Goal: Task Accomplishment & Management: Manage account settings

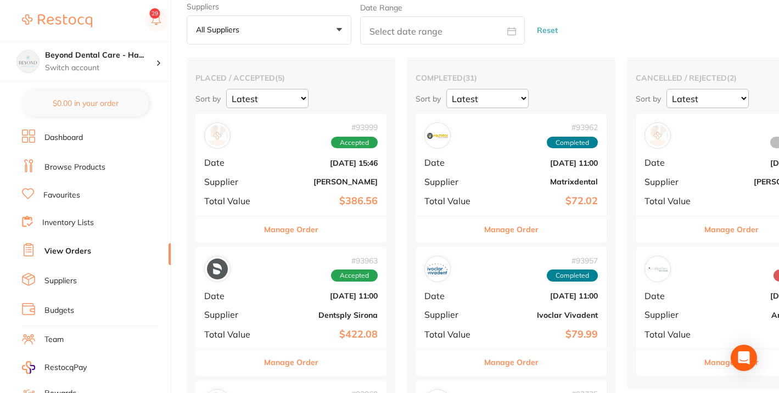
scroll to position [36, 0]
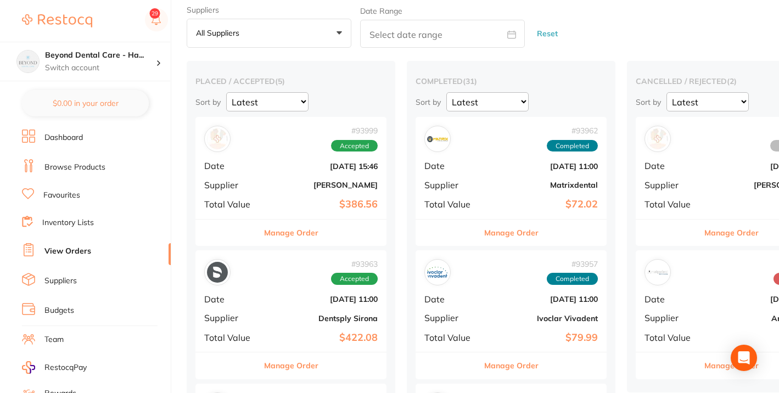
click at [244, 160] on div "# 93999 Accepted Date [DATE] 15:46 Supplier [PERSON_NAME] Total Value $386.56" at bounding box center [291, 168] width 191 height 102
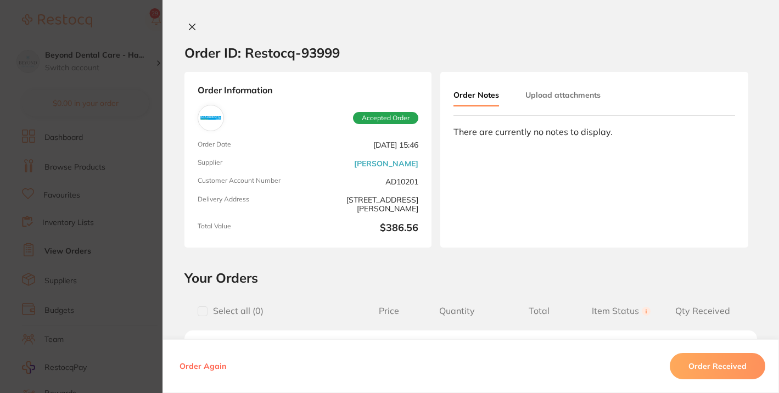
click at [188, 25] on icon at bounding box center [192, 27] width 9 height 9
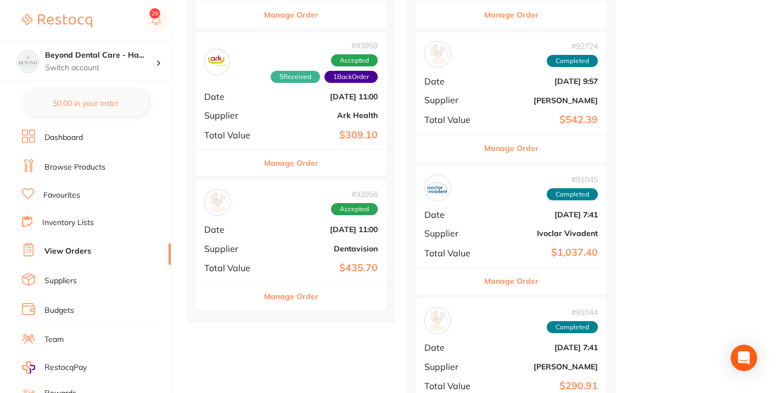
scroll to position [525, 0]
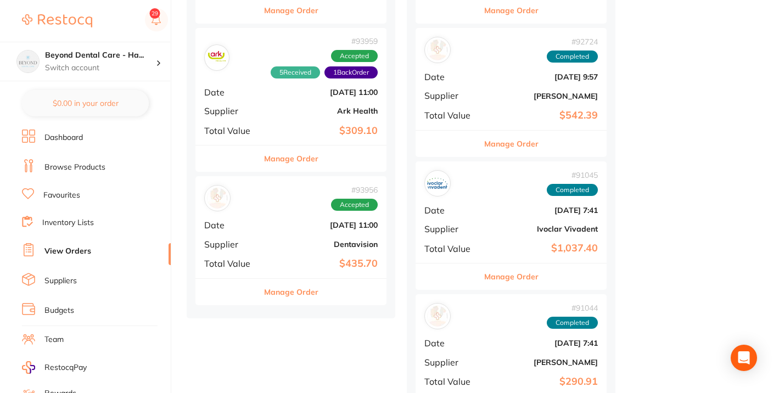
click at [272, 242] on b "Dentavision" at bounding box center [323, 244] width 110 height 9
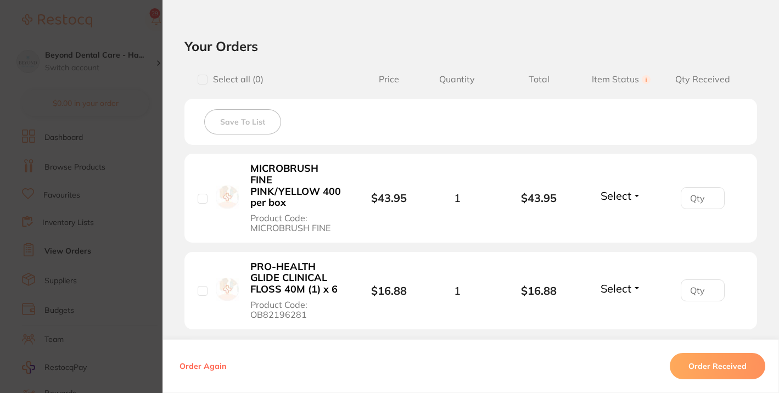
scroll to position [235, 0]
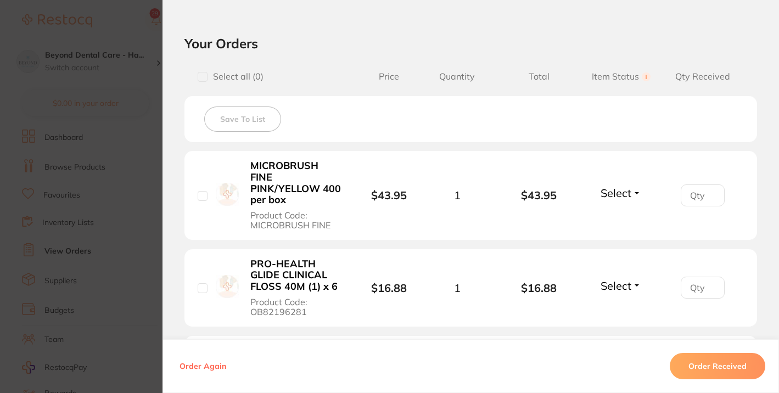
click at [198, 196] on input "checkbox" at bounding box center [203, 196] width 10 height 10
checkbox input "true"
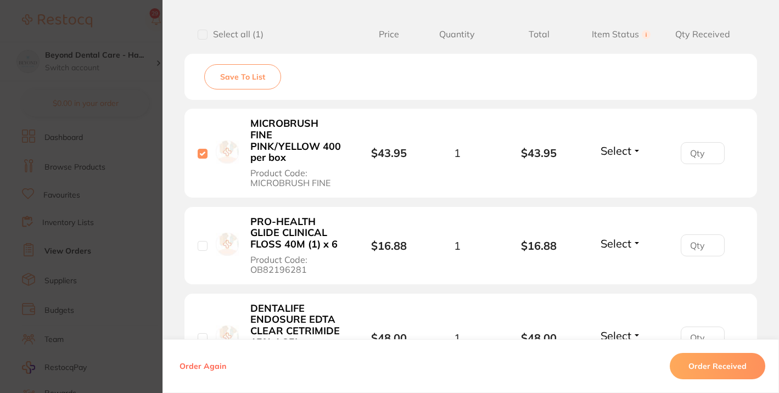
scroll to position [287, 0]
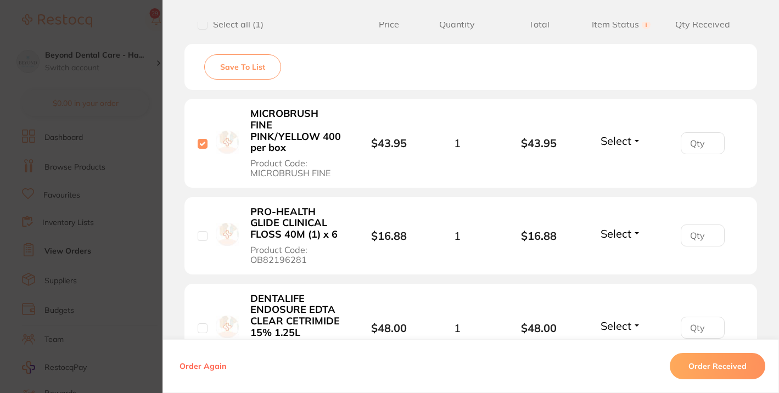
click at [636, 141] on button "Select" at bounding box center [621, 141] width 47 height 14
click at [620, 166] on span "Received" at bounding box center [622, 164] width 28 height 8
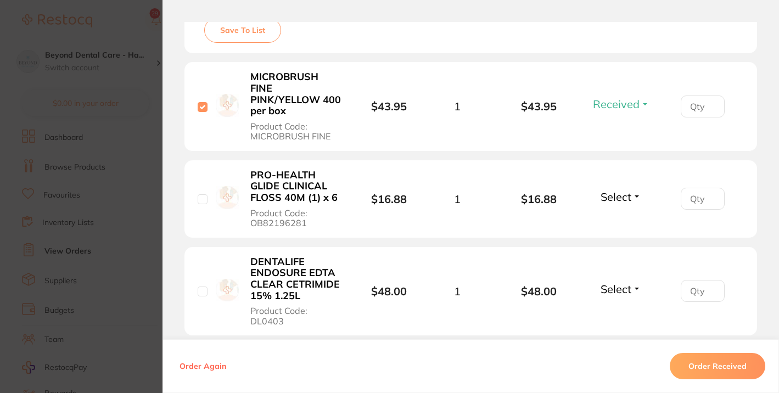
scroll to position [325, 0]
click at [705, 105] on input "0" at bounding box center [703, 105] width 44 height 22
type input "0"
type input "1"
click at [612, 196] on span "Select" at bounding box center [616, 196] width 31 height 14
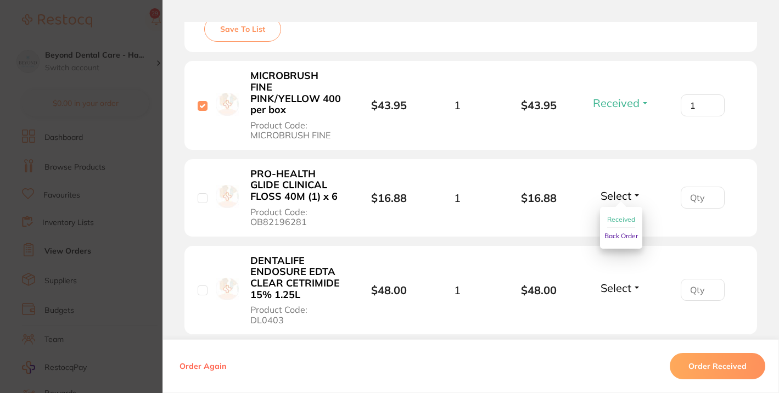
click at [608, 221] on span "Received" at bounding box center [622, 219] width 28 height 8
click at [689, 194] on input "number" at bounding box center [703, 198] width 44 height 22
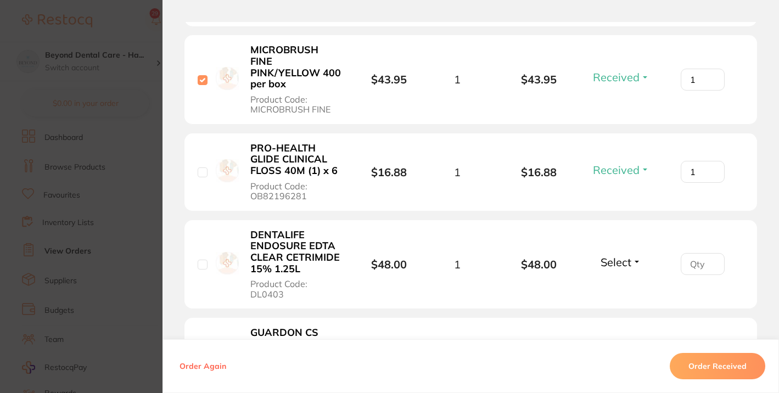
type input "1"
click at [612, 265] on div "Select Received Back Order" at bounding box center [621, 264] width 47 height 18
click at [614, 257] on span "Select" at bounding box center [616, 262] width 31 height 14
click at [616, 282] on span "Received" at bounding box center [622, 286] width 28 height 8
click at [699, 257] on input "number" at bounding box center [703, 264] width 44 height 22
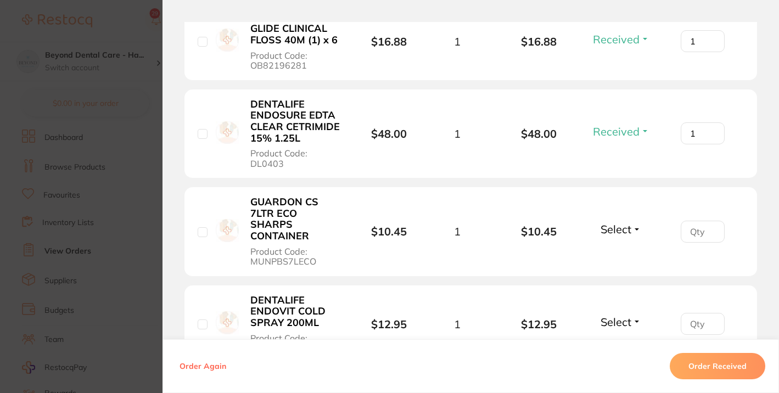
scroll to position [478, 0]
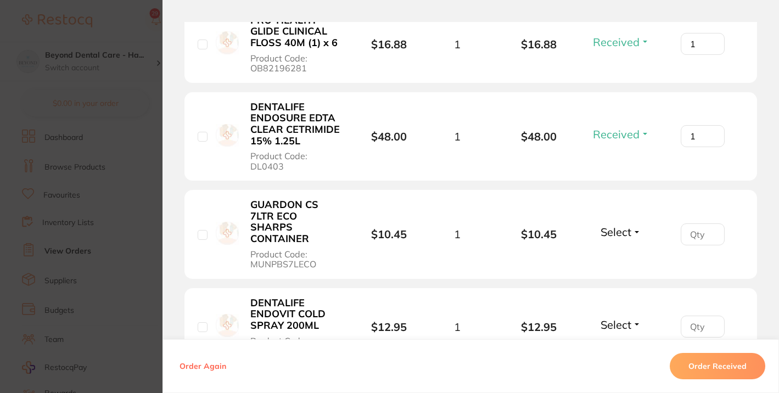
type input "1"
click at [623, 225] on span "Select" at bounding box center [616, 232] width 31 height 14
click at [614, 269] on span "Back Order" at bounding box center [622, 273] width 34 height 8
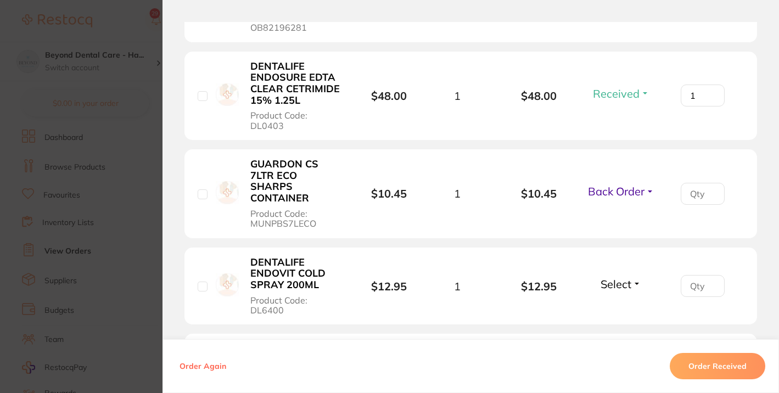
scroll to position [531, 0]
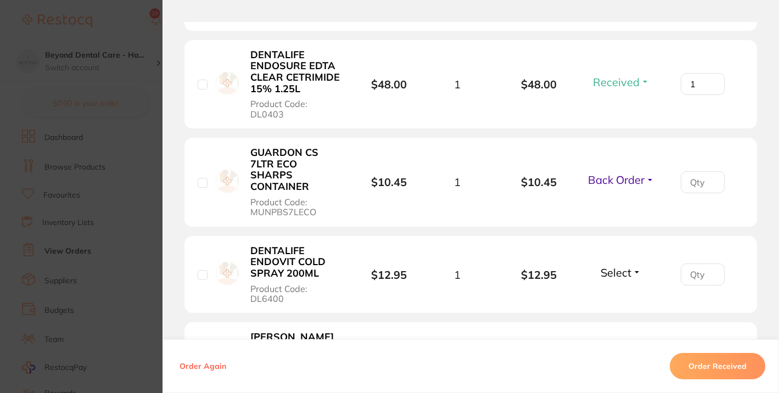
click at [614, 266] on div "Select Received Back Order" at bounding box center [621, 275] width 47 height 18
click at [612, 266] on span "Select" at bounding box center [616, 273] width 31 height 14
click at [612, 292] on span "Received" at bounding box center [622, 296] width 28 height 8
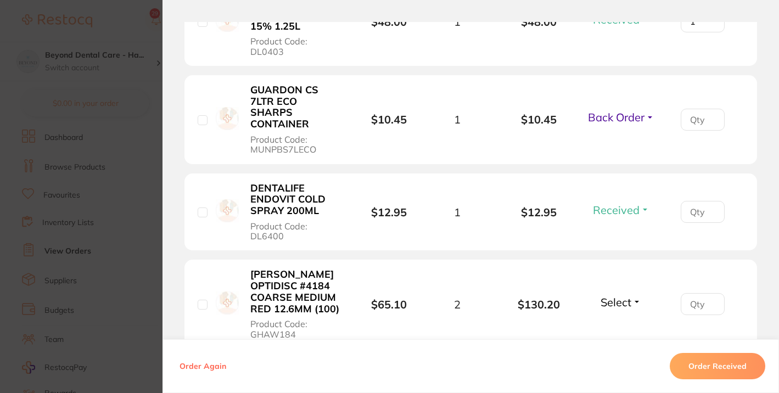
scroll to position [595, 0]
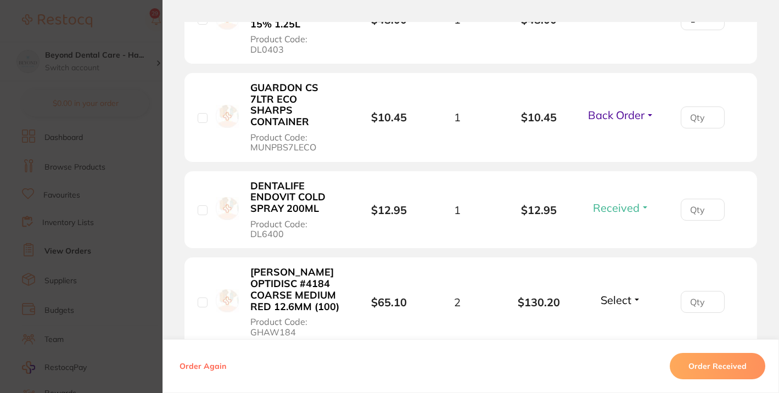
click at [615, 293] on span "Select" at bounding box center [616, 300] width 31 height 14
click at [613, 320] on span "Received" at bounding box center [622, 324] width 28 height 8
click at [694, 291] on input "number" at bounding box center [703, 302] width 44 height 22
type input "2"
click at [687, 199] on input "number" at bounding box center [703, 210] width 44 height 22
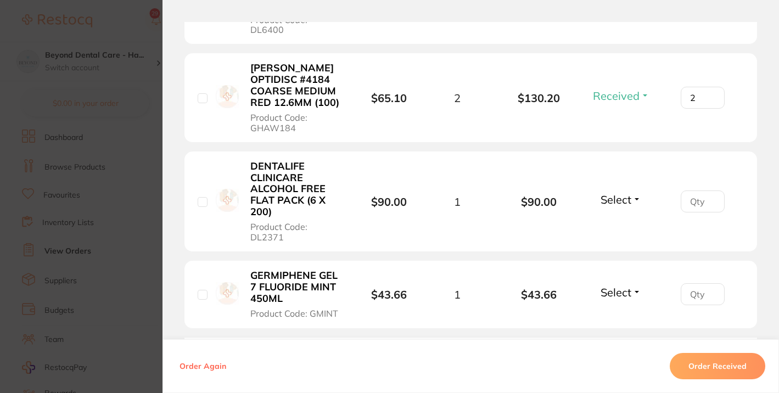
scroll to position [799, 0]
type input "1"
click at [620, 193] on span "Select" at bounding box center [616, 200] width 31 height 14
click at [617, 220] on span "Received" at bounding box center [622, 224] width 28 height 8
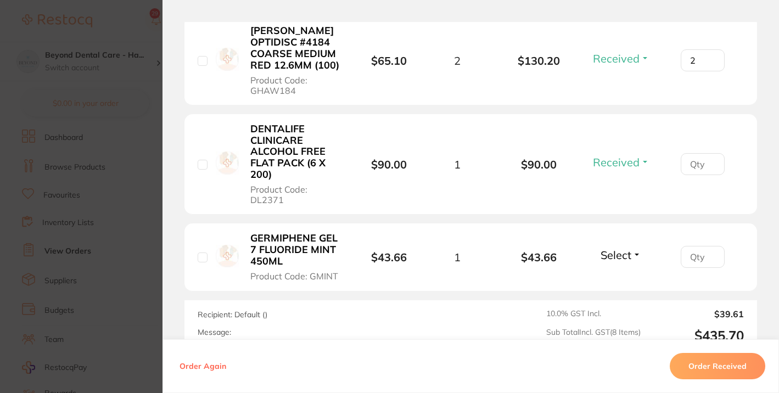
scroll to position [850, 0]
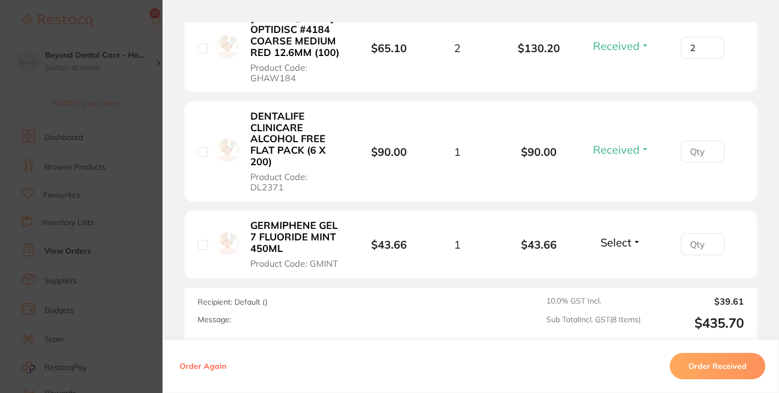
click at [620, 236] on span "Select" at bounding box center [616, 243] width 31 height 14
click at [620, 262] on span "Received" at bounding box center [622, 266] width 28 height 8
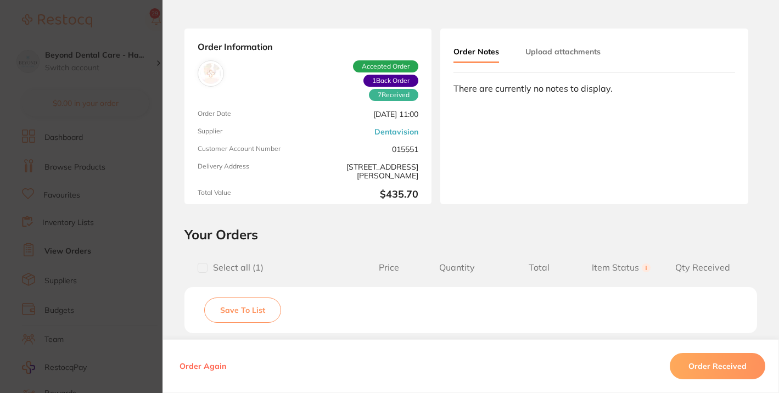
scroll to position [0, 0]
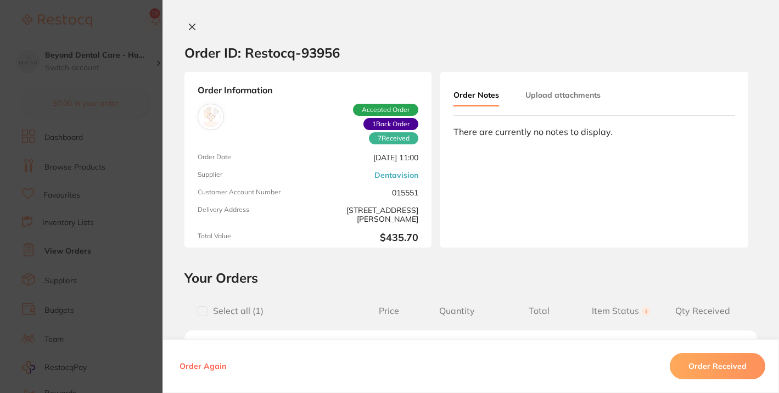
click at [192, 27] on icon at bounding box center [192, 27] width 9 height 9
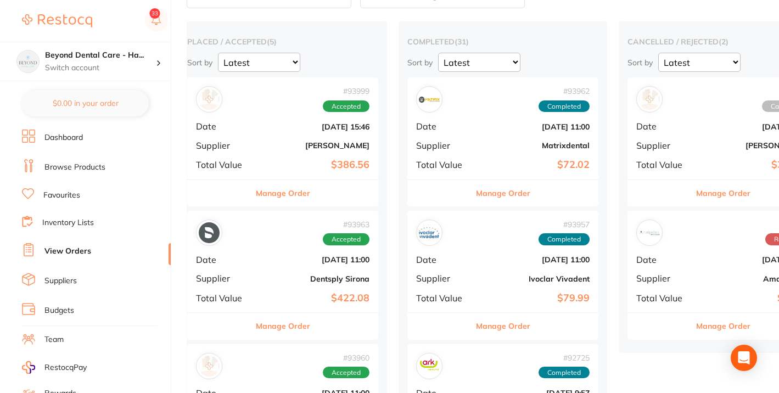
scroll to position [69, 0]
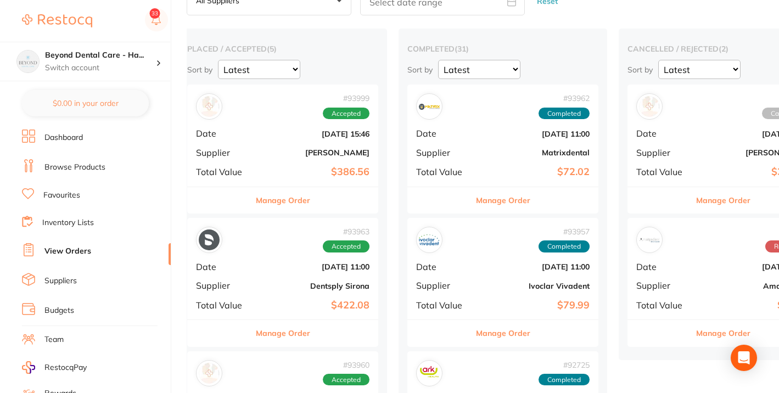
click at [288, 156] on b "[PERSON_NAME]" at bounding box center [315, 152] width 110 height 9
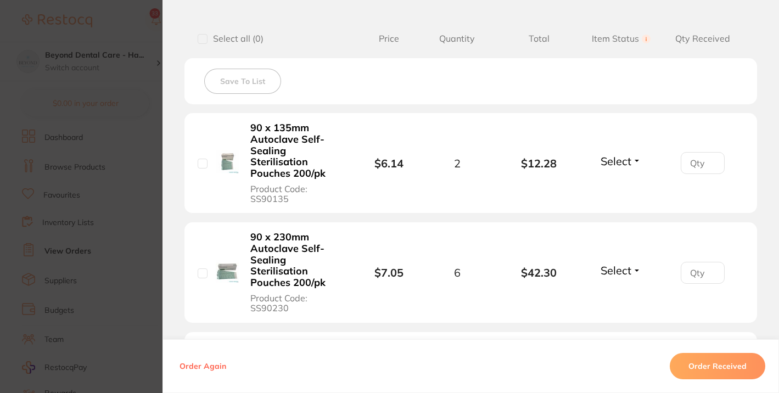
scroll to position [274, 0]
click at [627, 168] on div "Select Received Back Order" at bounding box center [621, 162] width 47 height 18
click at [627, 161] on span "Select" at bounding box center [616, 160] width 31 height 14
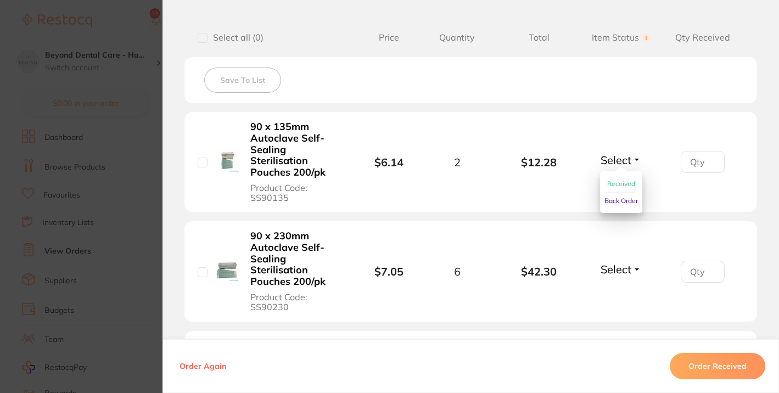
click at [614, 182] on span "Received" at bounding box center [622, 184] width 28 height 8
click at [710, 159] on input "1" at bounding box center [703, 162] width 44 height 22
type input "2"
click at [710, 159] on input "2" at bounding box center [703, 162] width 44 height 22
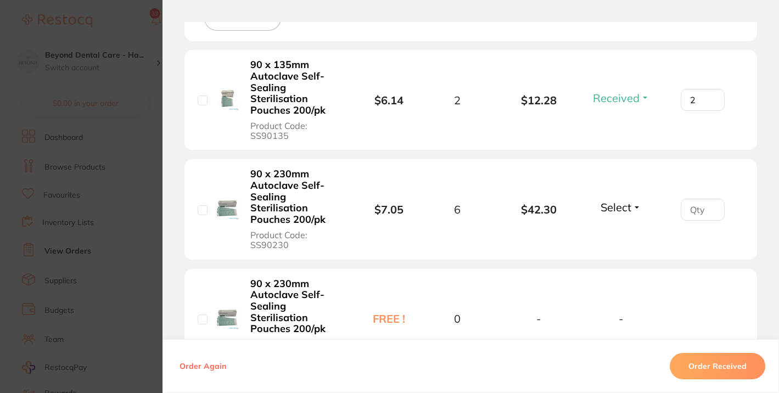
scroll to position [337, 0]
click at [622, 208] on span "Select" at bounding box center [616, 206] width 31 height 14
click at [615, 229] on span "Received" at bounding box center [622, 230] width 28 height 8
click at [697, 208] on input "number" at bounding box center [703, 209] width 44 height 22
type input "3"
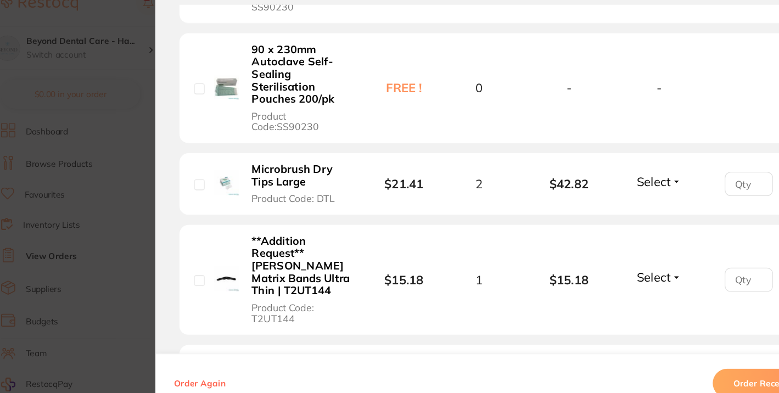
scroll to position [563, 0]
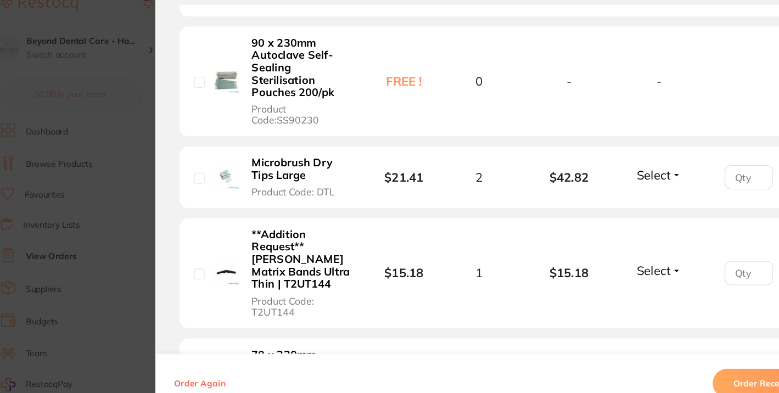
type input "6"
click at [693, 179] on input "number" at bounding box center [703, 179] width 44 height 22
type input "2"
click at [625, 176] on span "Select" at bounding box center [616, 177] width 31 height 14
click at [618, 200] on span "Received" at bounding box center [622, 200] width 28 height 8
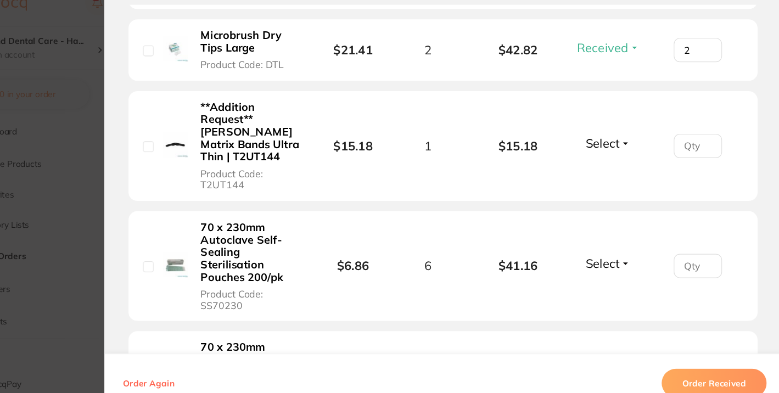
scroll to position [679, 0]
click at [624, 148] on span "Select" at bounding box center [616, 148] width 31 height 14
click at [616, 177] on button "Received" at bounding box center [622, 171] width 28 height 17
click at [681, 147] on input "number" at bounding box center [703, 150] width 44 height 22
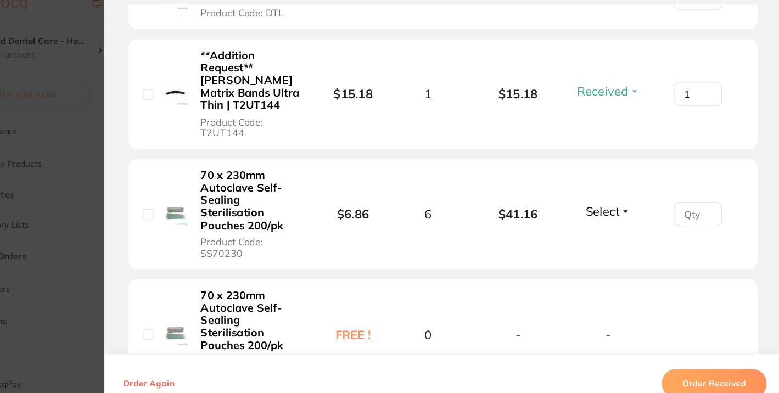
scroll to position [732, 0]
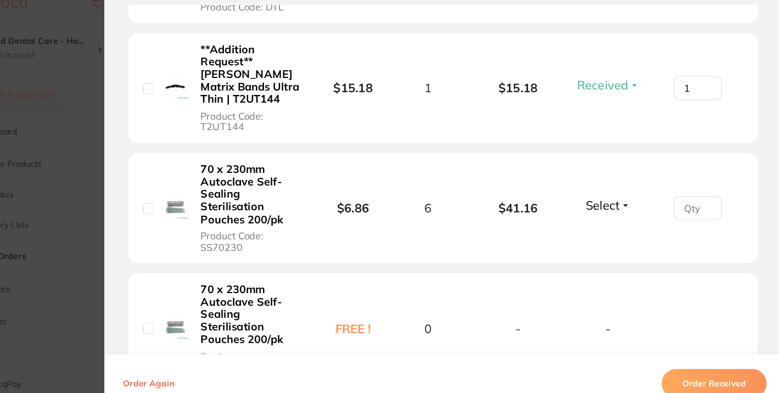
type input "1"
click at [617, 207] on span "Select" at bounding box center [616, 205] width 31 height 14
click at [615, 227] on span "Received" at bounding box center [622, 228] width 28 height 8
click at [692, 208] on input "number" at bounding box center [703, 207] width 44 height 22
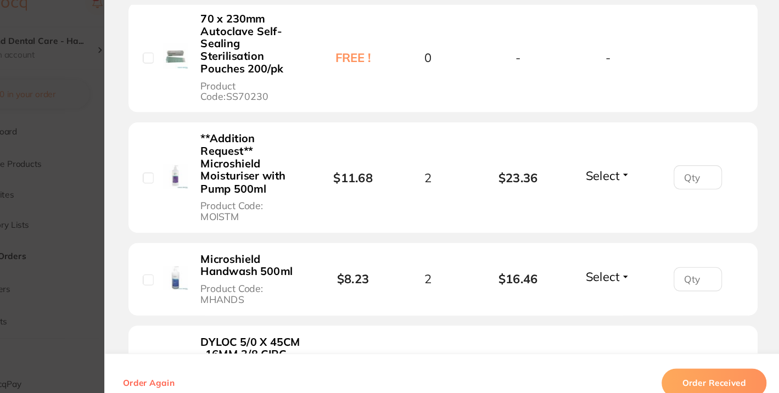
scroll to position [979, 0]
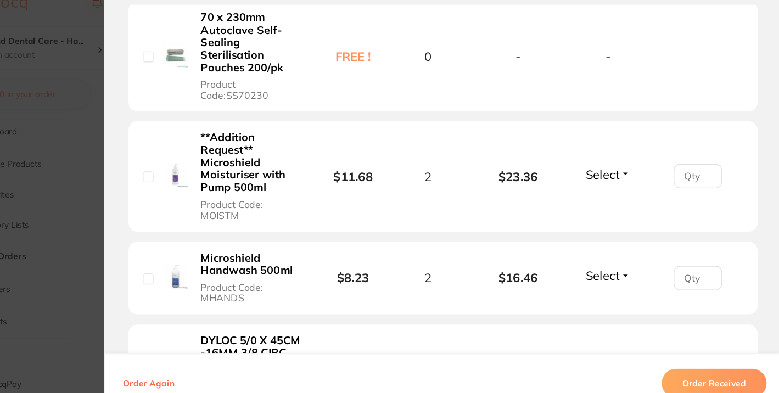
type input "6"
click at [620, 173] on span "Select" at bounding box center [616, 176] width 31 height 14
click at [615, 198] on span "Received" at bounding box center [622, 200] width 28 height 8
click at [687, 180] on input "number" at bounding box center [703, 178] width 44 height 22
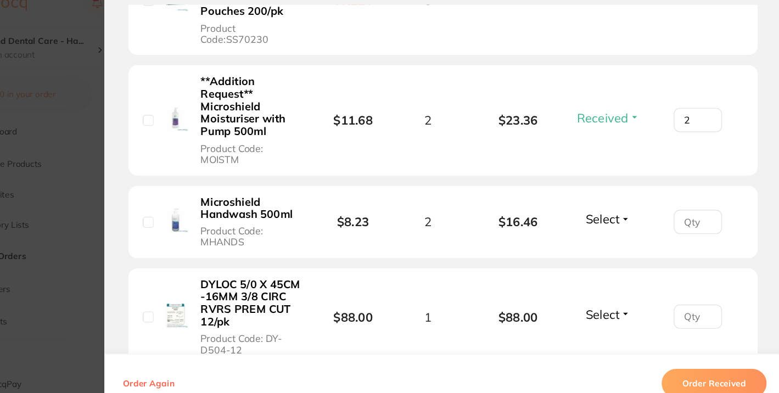
scroll to position [1032, 0]
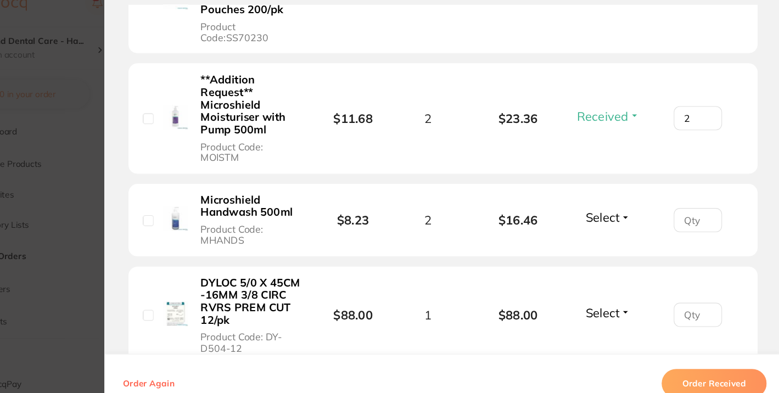
type input "2"
click at [621, 212] on span "Select" at bounding box center [616, 216] width 31 height 14
click at [621, 239] on span "Received" at bounding box center [622, 239] width 28 height 8
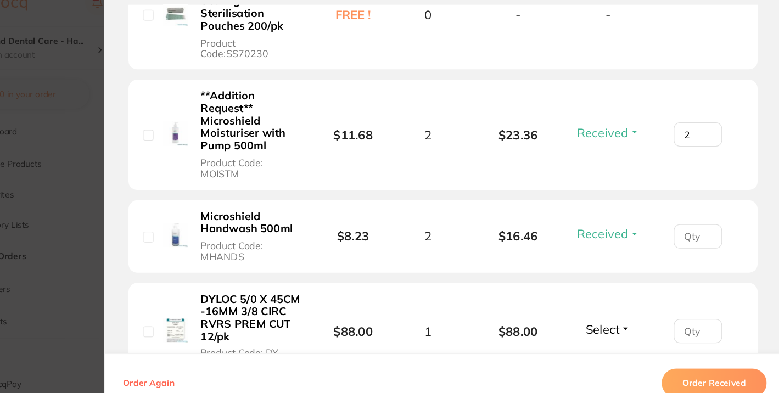
scroll to position [1012, 0]
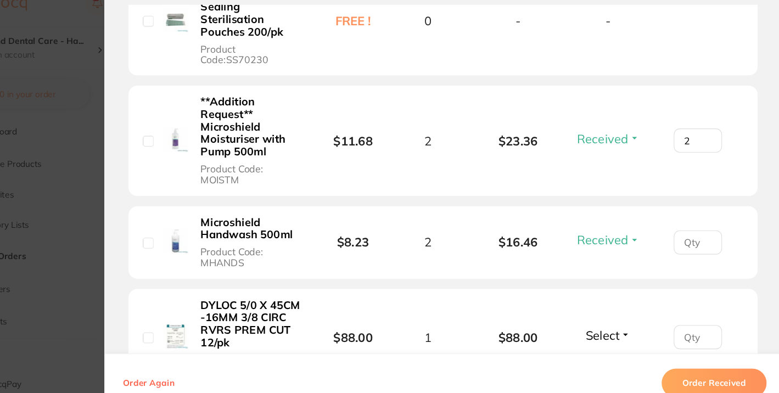
click at [692, 144] on input "2" at bounding box center [703, 146] width 44 height 22
type input "1"
click at [632, 249] on li "Microshield Handwash 500ml Product Code: MHANDS $8.23 2 $16.46 Received Receive…" at bounding box center [471, 238] width 573 height 66
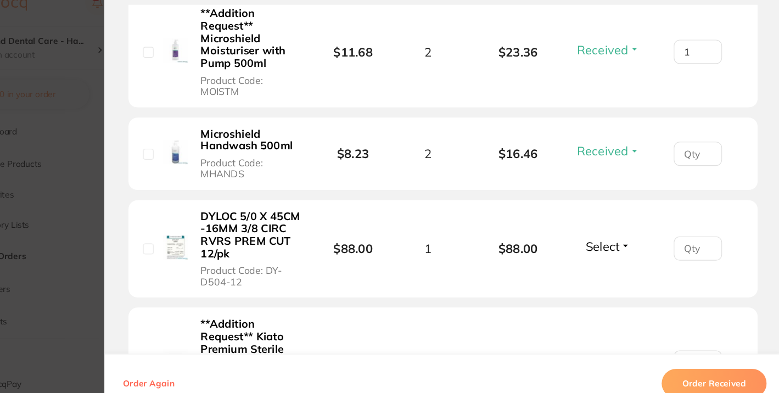
scroll to position [1092, 0]
click at [699, 151] on input "number" at bounding box center [703, 158] width 44 height 22
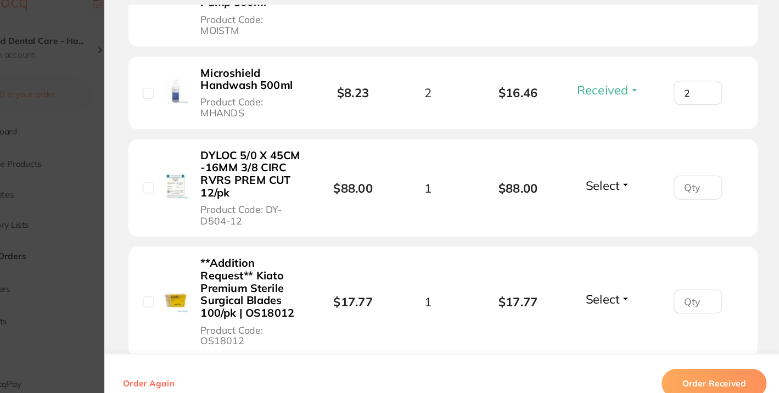
scroll to position [1161, 0]
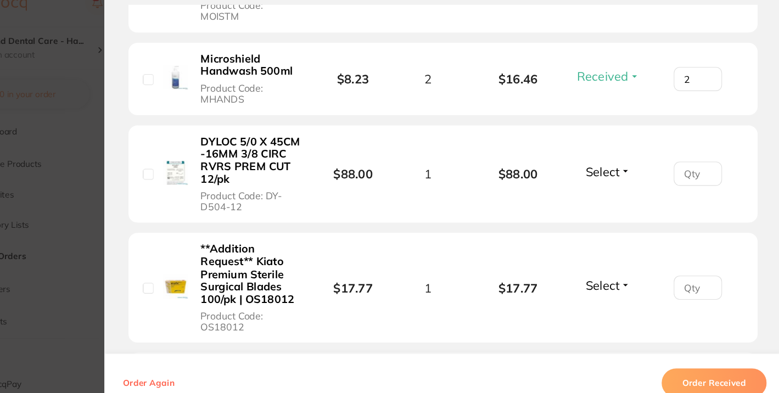
type input "2"
click at [632, 173] on button "Select" at bounding box center [621, 174] width 47 height 14
click at [614, 199] on span "Received" at bounding box center [622, 197] width 28 height 8
click at [694, 172] on input "number" at bounding box center [703, 176] width 44 height 22
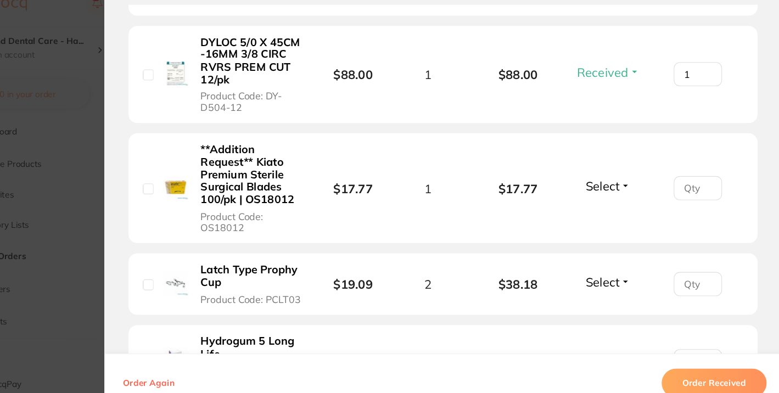
scroll to position [1252, 0]
type input "1"
click at [619, 186] on span "Select" at bounding box center [616, 187] width 31 height 14
click at [608, 210] on span "Received" at bounding box center [622, 210] width 28 height 8
click at [690, 185] on input "number" at bounding box center [703, 188] width 44 height 22
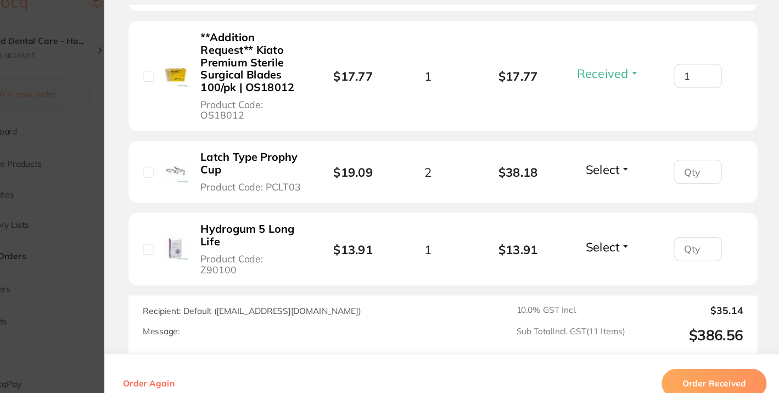
scroll to position [1357, 0]
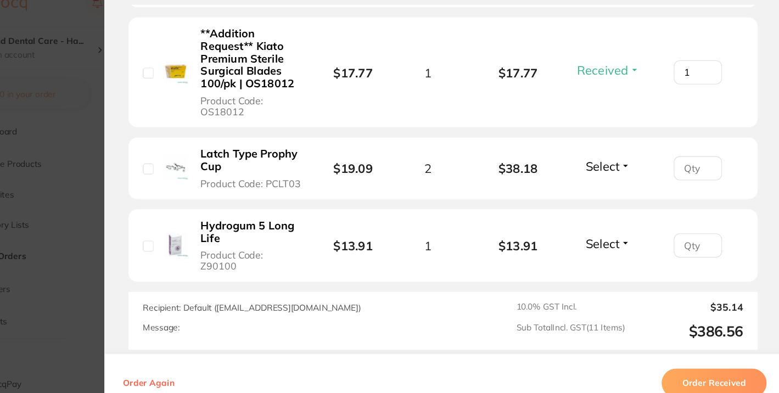
type input "1"
click at [623, 169] on span "Select" at bounding box center [616, 169] width 31 height 14
click at [626, 194] on span "Received" at bounding box center [622, 192] width 28 height 8
click at [693, 172] on input "number" at bounding box center [703, 171] width 44 height 22
type input "2"
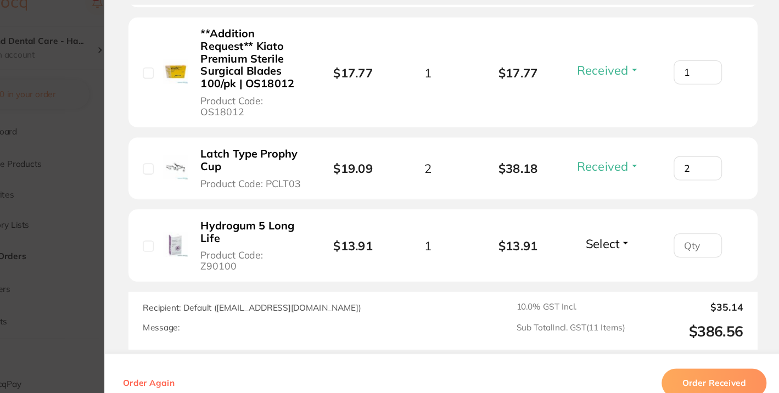
click at [616, 235] on span "Select" at bounding box center [616, 239] width 31 height 14
click at [615, 259] on span "Received" at bounding box center [622, 263] width 28 height 8
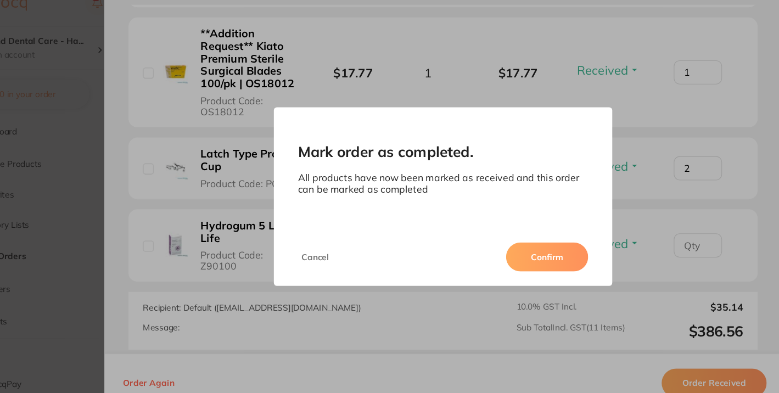
click at [355, 253] on button "Cancel" at bounding box center [355, 251] width 32 height 26
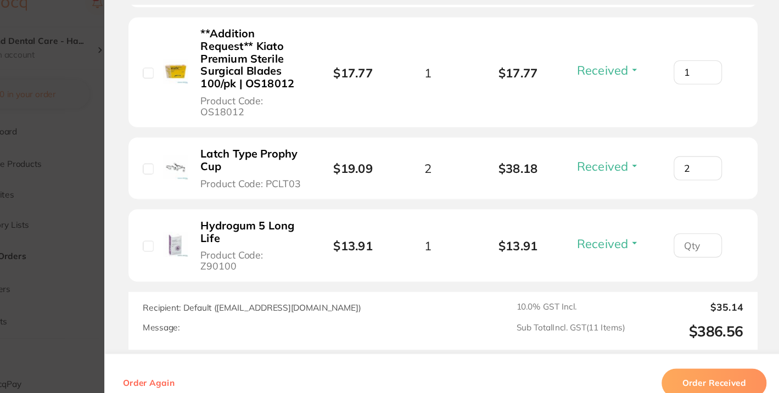
click at [703, 237] on input "number" at bounding box center [703, 241] width 44 height 22
type input "1"
click at [610, 294] on div "10.0 % GST Incl. $35.14 Sub Total Incl. GST ( 11 Items) $386.56" at bounding box center [641, 309] width 207 height 35
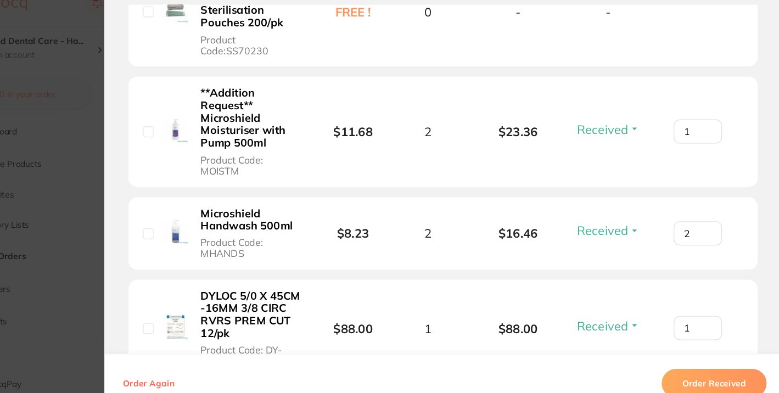
scroll to position [1012, 0]
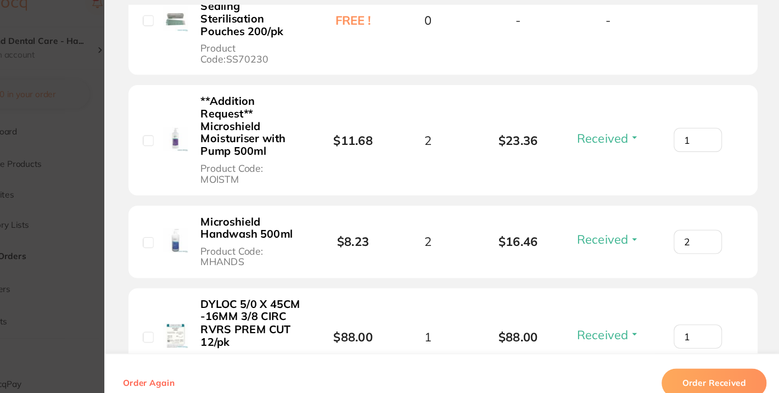
click at [639, 144] on button "Received" at bounding box center [621, 143] width 63 height 14
click at [538, 161] on li "**Addition Request** Microshield Moisturiser with Pump 500ml Product Code: MOIS…" at bounding box center [471, 145] width 573 height 101
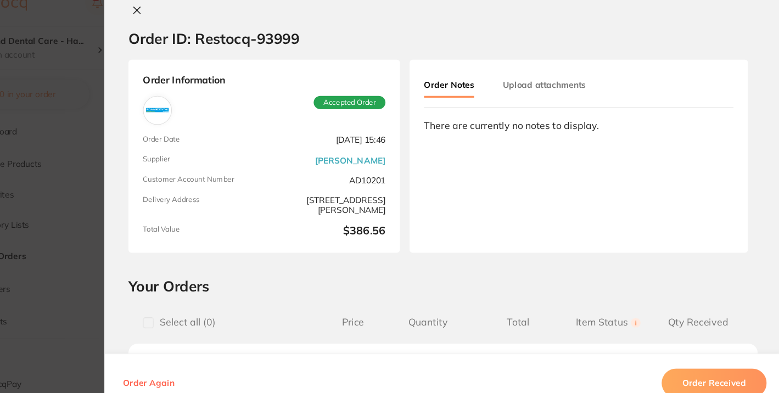
scroll to position [0, 0]
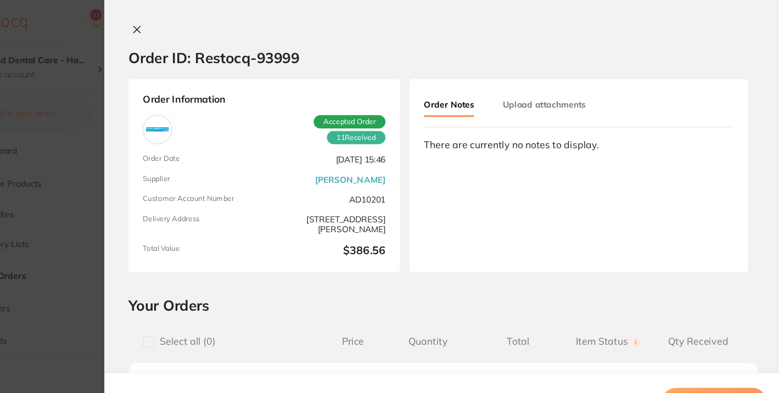
click at [190, 29] on icon at bounding box center [192, 27] width 9 height 9
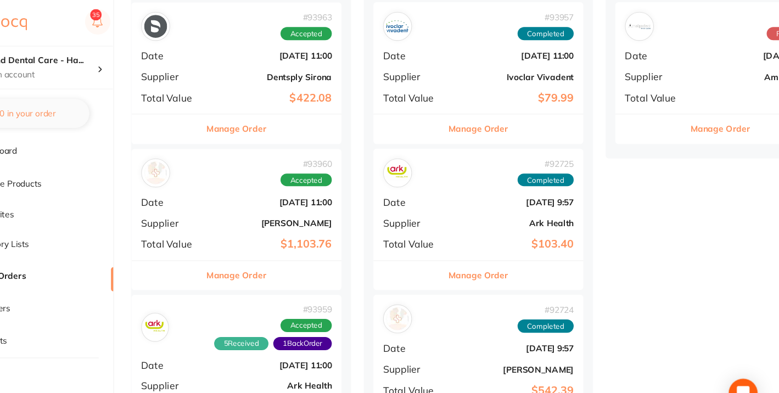
scroll to position [284, 0]
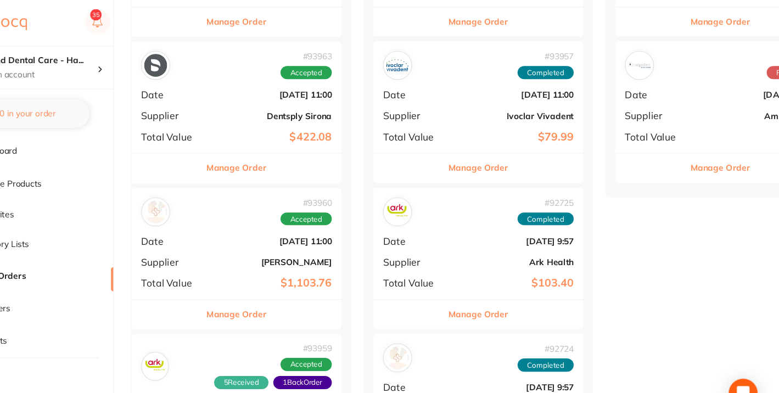
click at [268, 212] on div "# 93960 Accepted Date [DATE] 11:00 Supplier [PERSON_NAME] Total Value $1,103.76" at bounding box center [282, 222] width 191 height 102
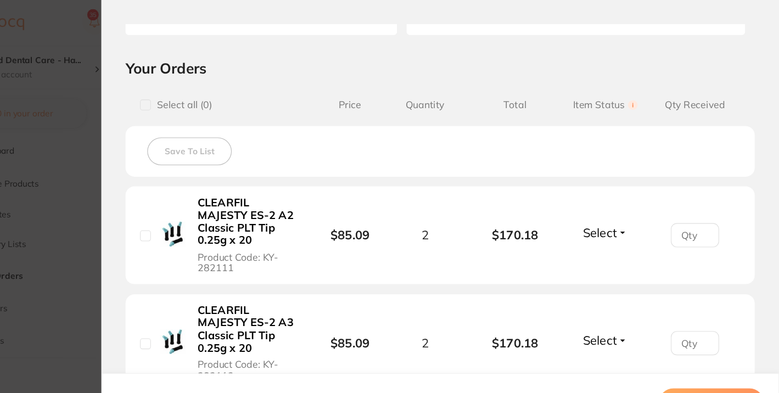
scroll to position [218, 0]
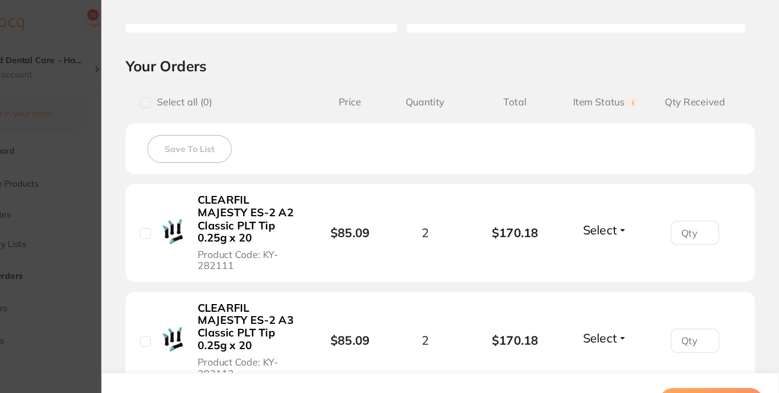
click at [625, 210] on span "Select" at bounding box center [616, 210] width 31 height 14
click at [615, 232] on span "Received" at bounding box center [622, 233] width 28 height 8
click at [693, 214] on input "number" at bounding box center [703, 212] width 44 height 22
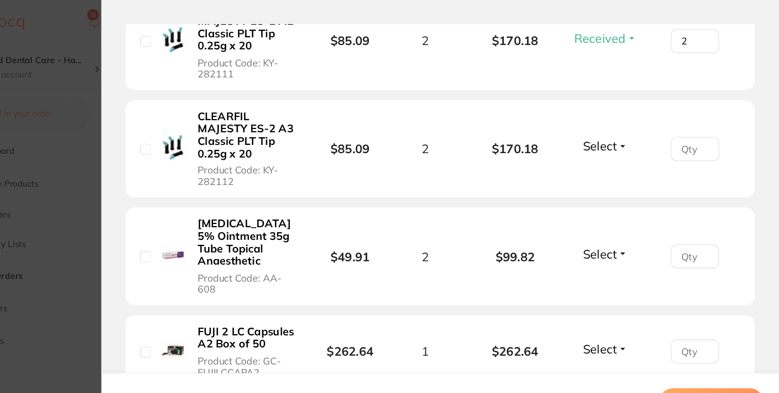
scroll to position [415, 0]
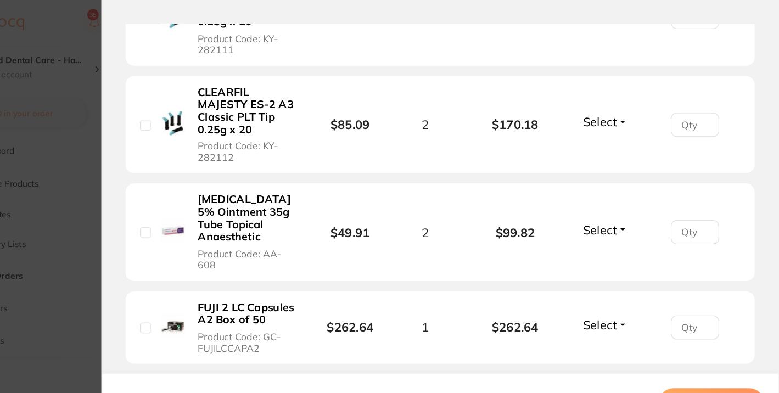
type input "2"
click at [608, 108] on span "Select" at bounding box center [616, 111] width 31 height 14
click at [608, 136] on span "Received" at bounding box center [622, 135] width 28 height 8
click at [690, 112] on input "number" at bounding box center [703, 114] width 44 height 22
type input "2"
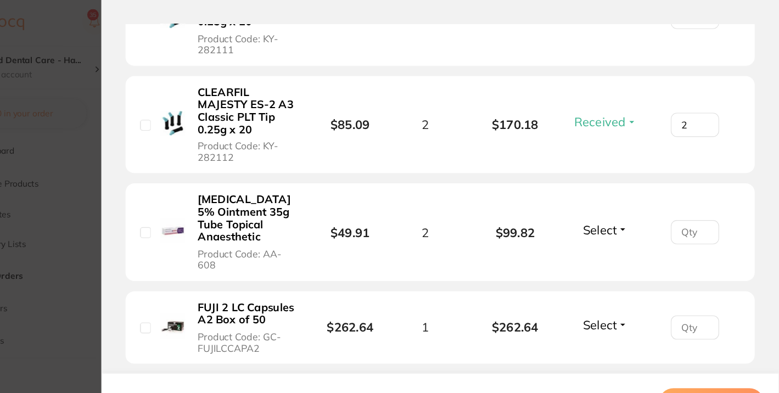
click at [604, 207] on span "Select" at bounding box center [616, 210] width 31 height 14
click at [608, 229] on span "Received" at bounding box center [622, 233] width 28 height 8
click at [692, 208] on input "number" at bounding box center [703, 211] width 44 height 22
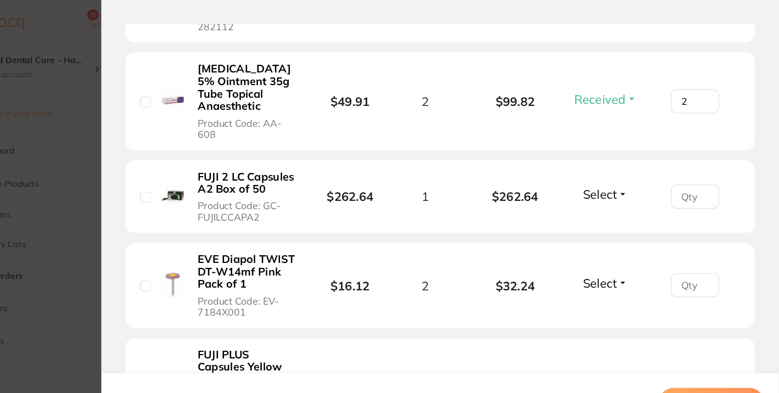
scroll to position [536, 0]
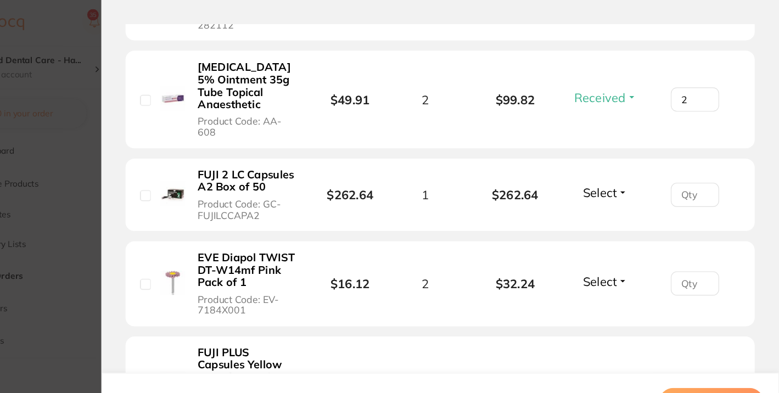
type input "2"
click at [605, 168] on span "Select" at bounding box center [616, 175] width 31 height 14
click at [608, 194] on span "Received" at bounding box center [622, 198] width 28 height 8
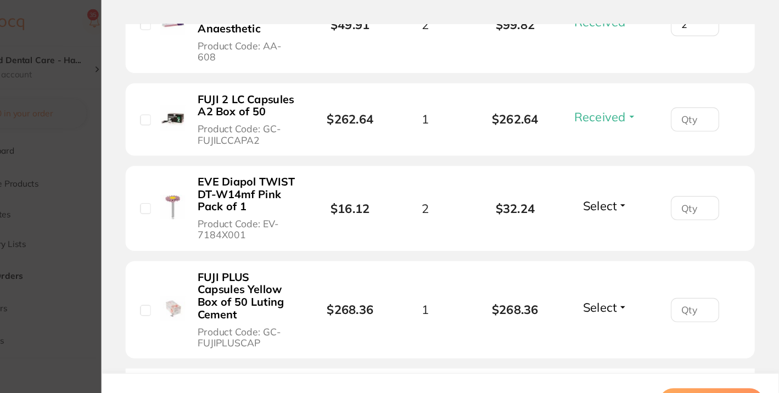
scroll to position [617, 0]
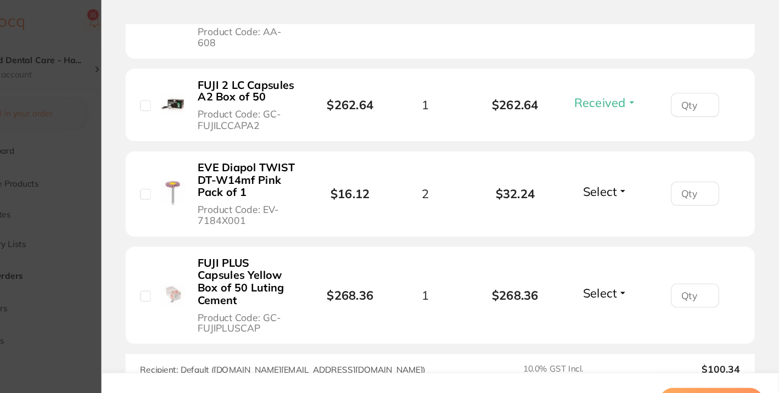
click at [613, 168] on span "Select" at bounding box center [616, 175] width 31 height 14
click at [612, 194] on span "Received" at bounding box center [622, 198] width 28 height 8
click at [682, 167] on input "number" at bounding box center [703, 176] width 44 height 22
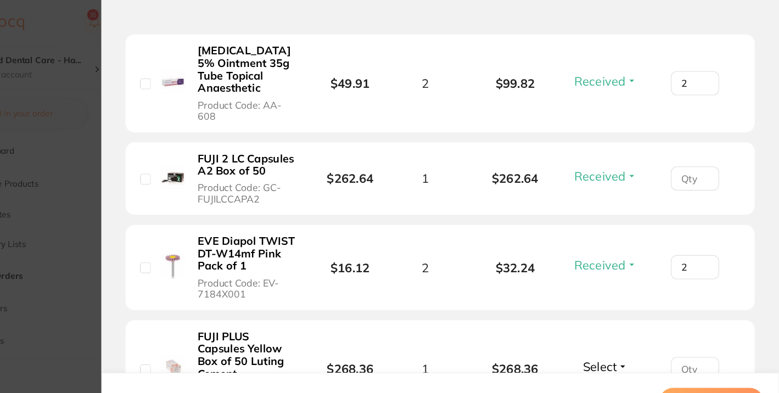
scroll to position [549, 0]
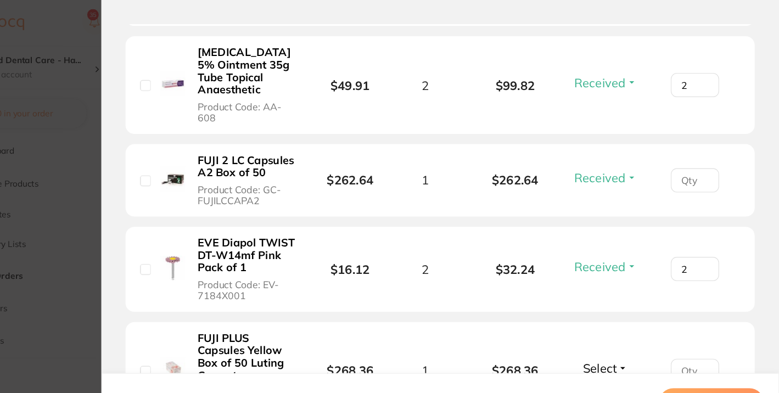
type input "2"
click at [689, 153] on input "number" at bounding box center [703, 164] width 44 height 22
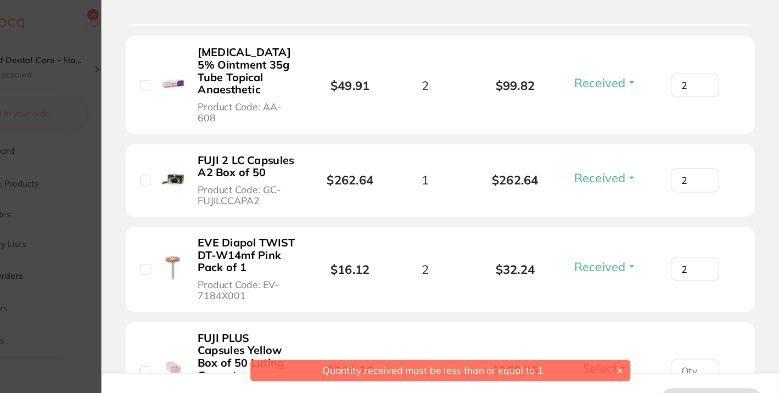
type input "0"
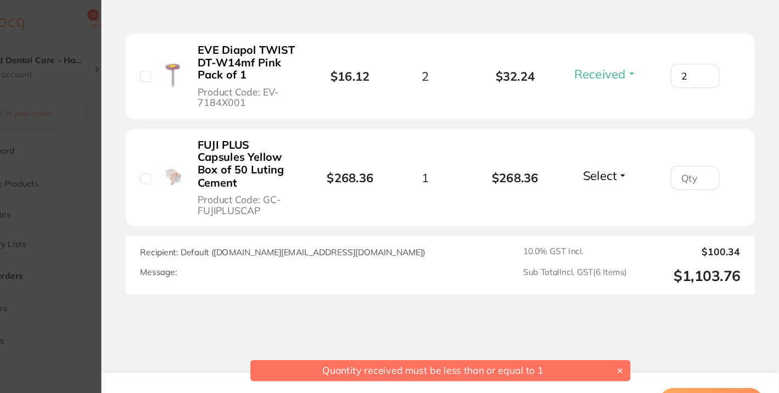
scroll to position [740, 0]
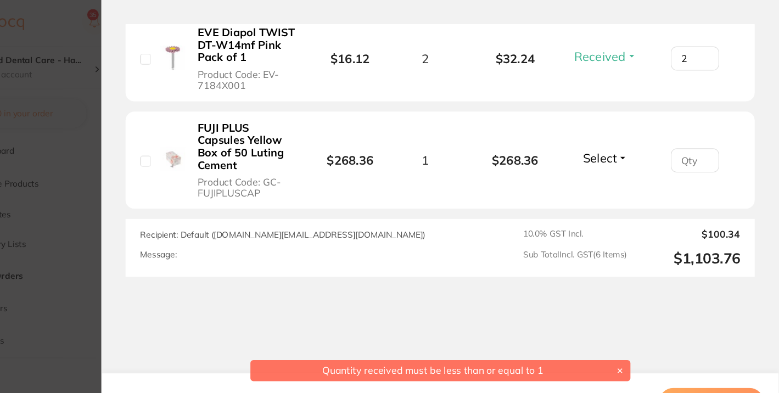
type input "1"
click at [627, 137] on span "Select" at bounding box center [616, 144] width 31 height 14
click at [618, 163] on span "Received" at bounding box center [622, 167] width 28 height 8
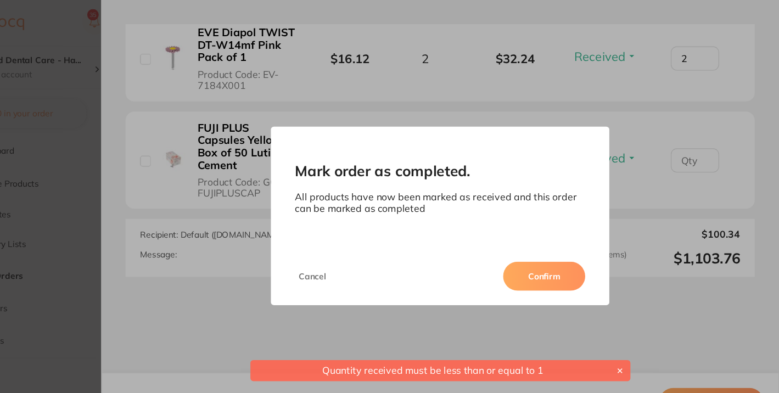
click at [566, 246] on button "Confirm" at bounding box center [565, 251] width 75 height 26
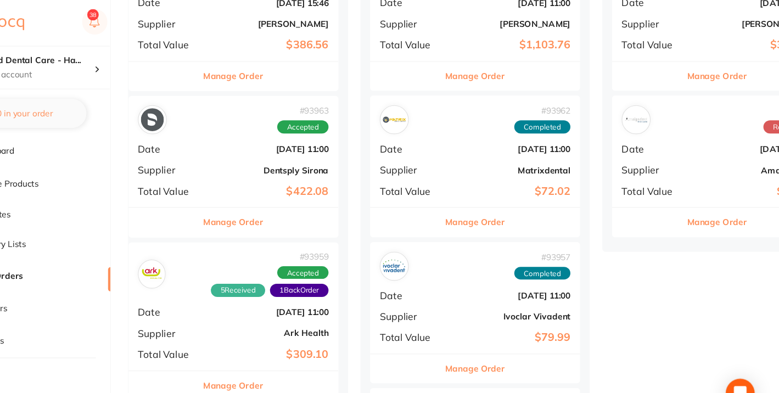
scroll to position [183, 0]
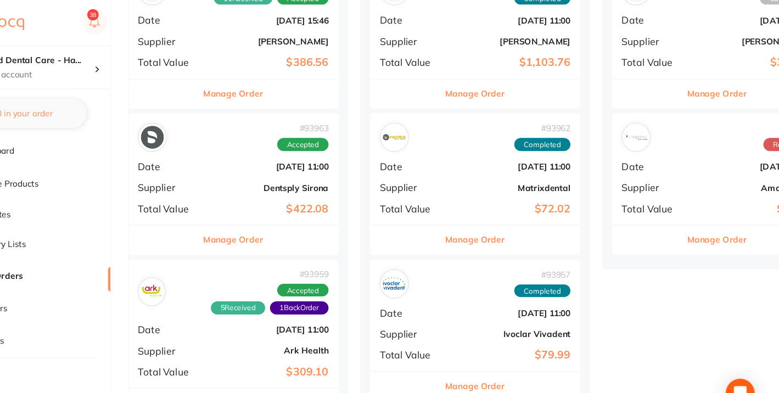
click at [264, 176] on div "# 93963 Accepted Date [DATE] 11:00 Supplier Dentsply Sirona Total Value $422.08" at bounding box center [282, 154] width 191 height 102
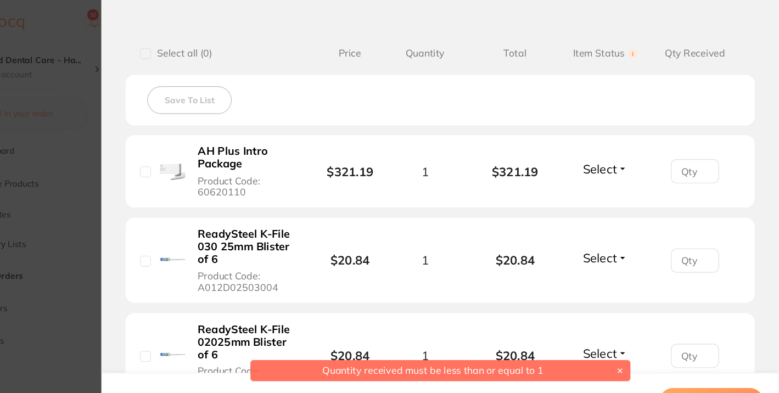
scroll to position [271, 0]
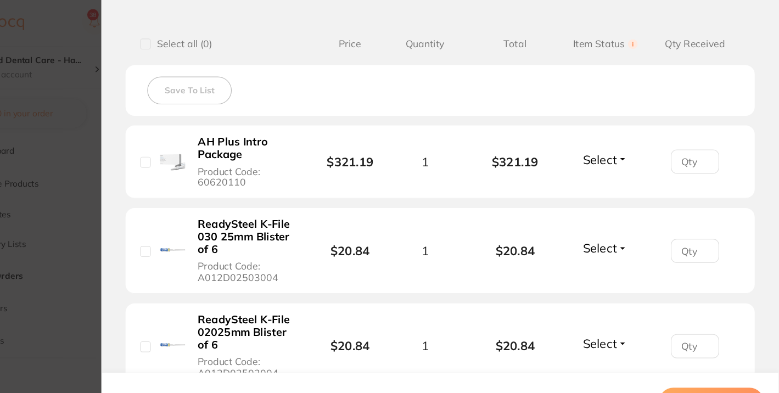
click at [613, 146] on span "Select" at bounding box center [616, 145] width 31 height 14
click at [613, 171] on span "Received" at bounding box center [622, 169] width 28 height 8
click at [685, 148] on input "number" at bounding box center [703, 147] width 44 height 22
type input "1"
click at [620, 229] on span "Select" at bounding box center [616, 226] width 31 height 14
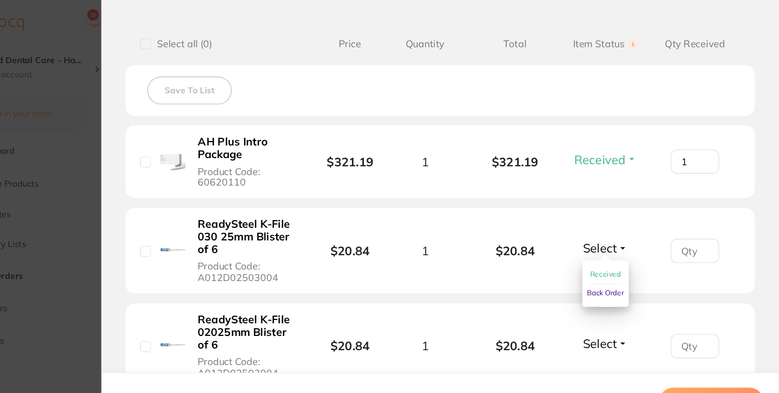
click at [610, 246] on span "Received" at bounding box center [622, 250] width 28 height 8
click at [693, 230] on input "number" at bounding box center [703, 229] width 44 height 22
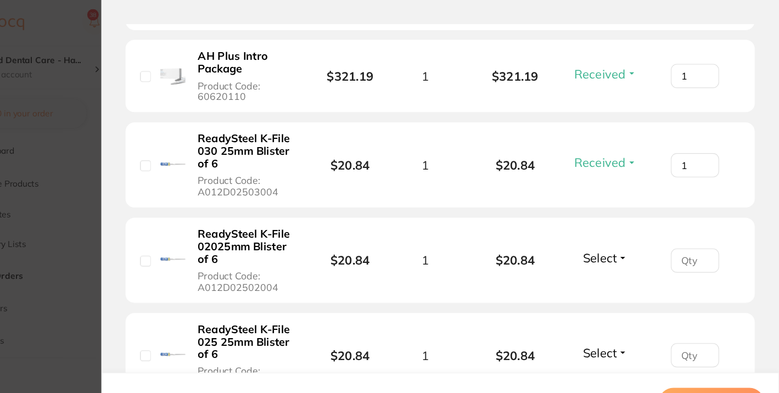
scroll to position [356, 0]
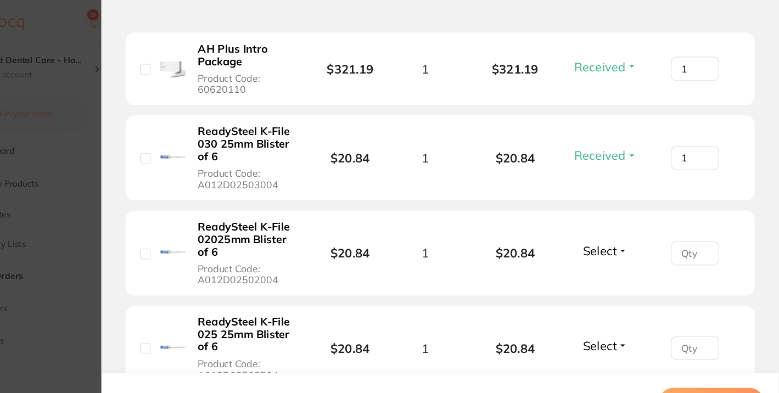
type input "1"
click at [623, 236] on div "Select Received Back Order" at bounding box center [621, 230] width 47 height 18
click at [617, 227] on span "Select" at bounding box center [616, 228] width 31 height 14
click at [608, 249] on span "Received" at bounding box center [622, 252] width 28 height 8
click at [683, 230] on input "number" at bounding box center [703, 231] width 44 height 22
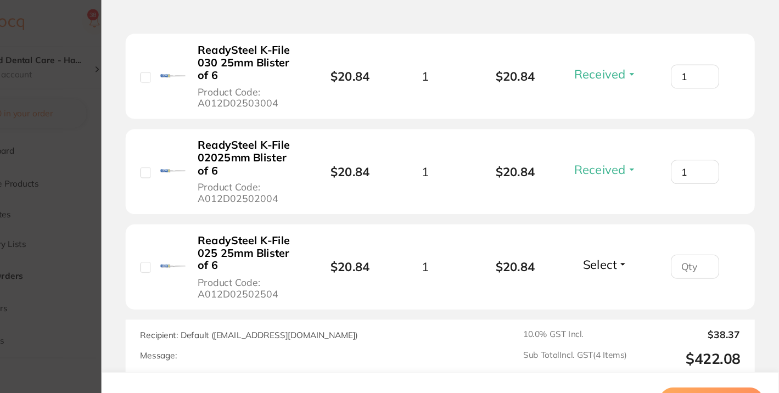
scroll to position [481, 0]
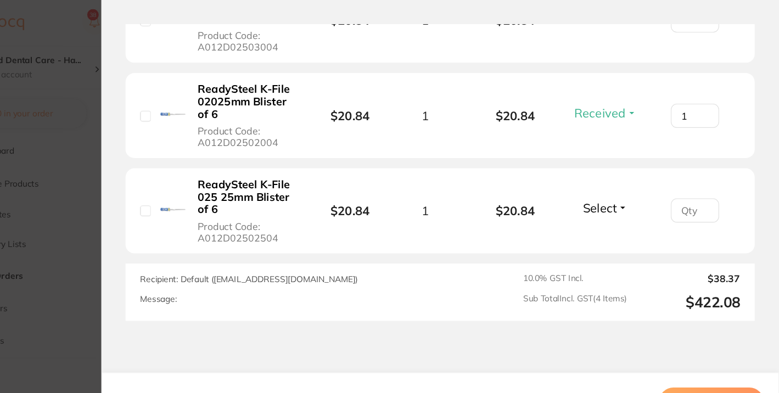
type input "1"
click at [609, 188] on span "Select" at bounding box center [616, 190] width 31 height 14
click at [601, 215] on ul "Received Back Order" at bounding box center [621, 222] width 42 height 42
click at [622, 183] on span "Select" at bounding box center [616, 190] width 31 height 14
click at [620, 213] on span "Received" at bounding box center [622, 213] width 28 height 8
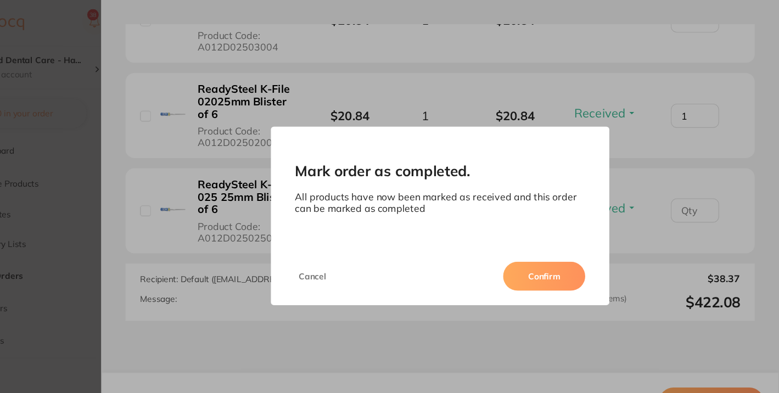
click at [572, 254] on button "Confirm" at bounding box center [565, 251] width 75 height 26
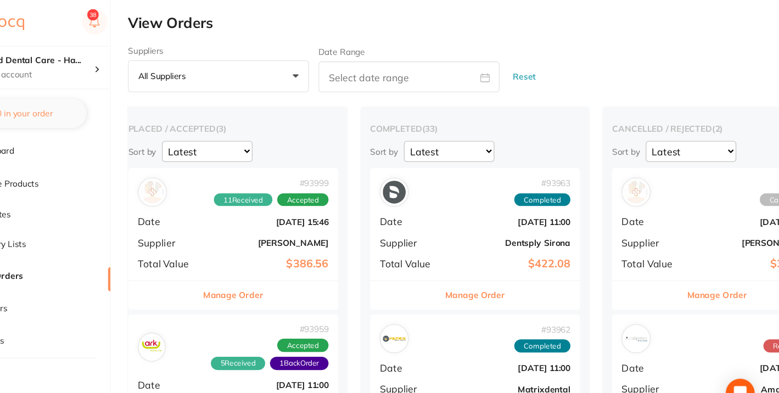
click at [514, 194] on div "# 93963 Completed Date [DATE] 11:00 Supplier Dentsply Sirona Total Value $422.08" at bounding box center [503, 204] width 191 height 102
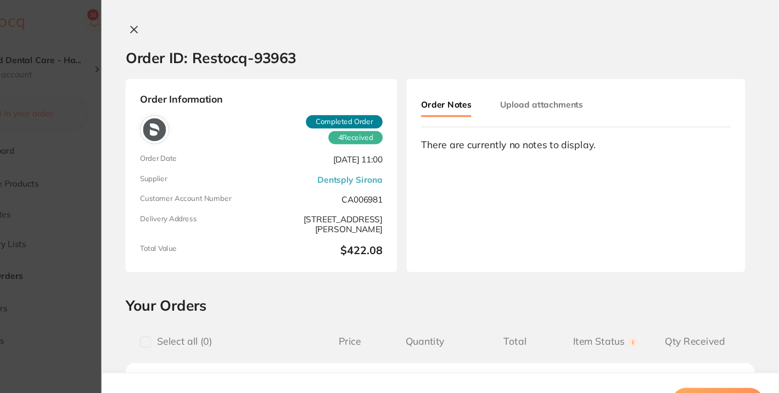
click at [191, 27] on icon at bounding box center [192, 27] width 9 height 9
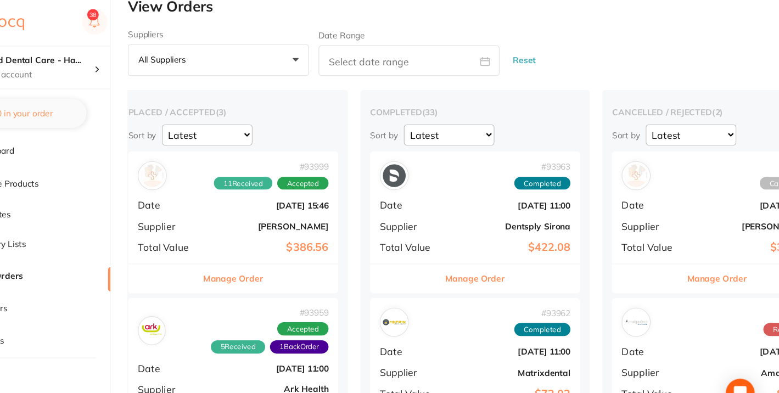
scroll to position [14, 0]
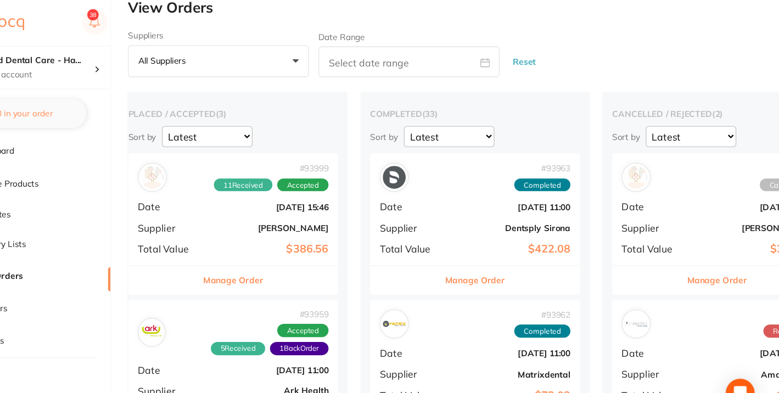
click at [285, 191] on b "[DATE] 15:46" at bounding box center [315, 189] width 110 height 9
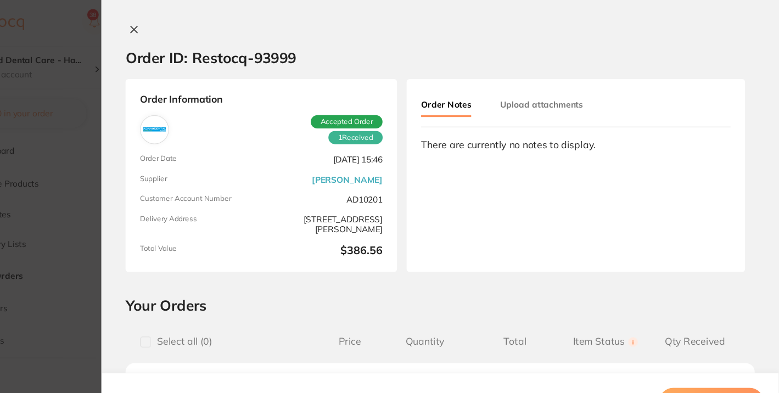
type input "2"
type input "6"
type input "2"
type input "1"
type input "6"
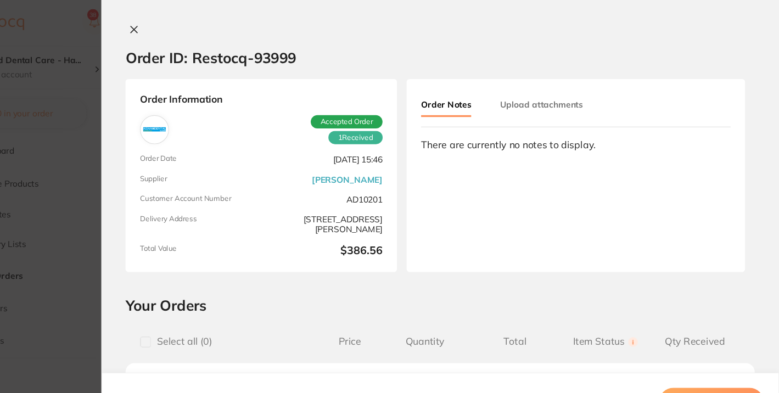
type input "1"
type input "2"
type input "1"
type input "2"
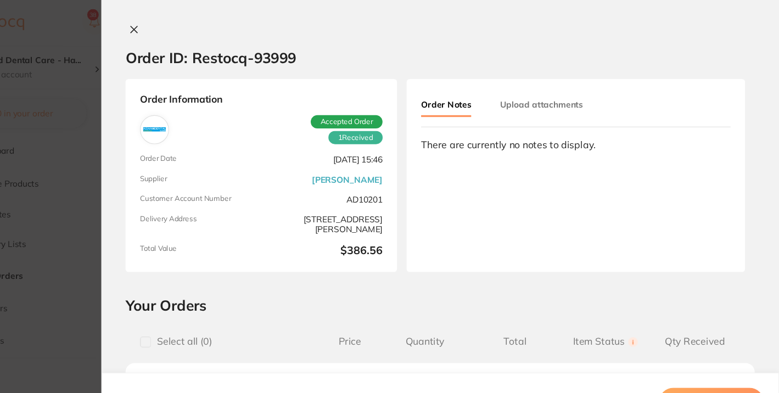
type input "1"
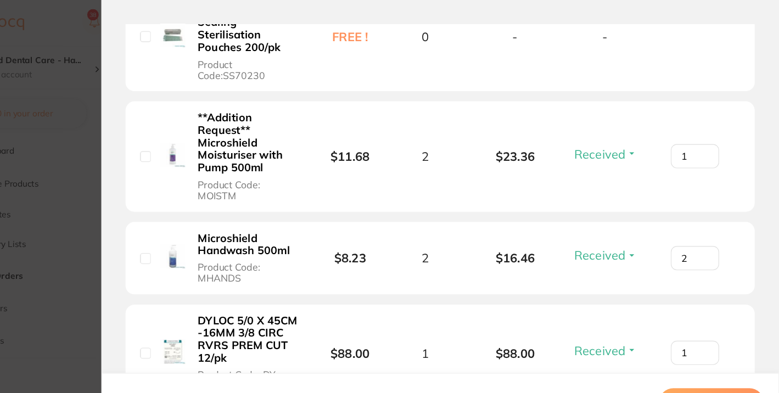
scroll to position [1026, 0]
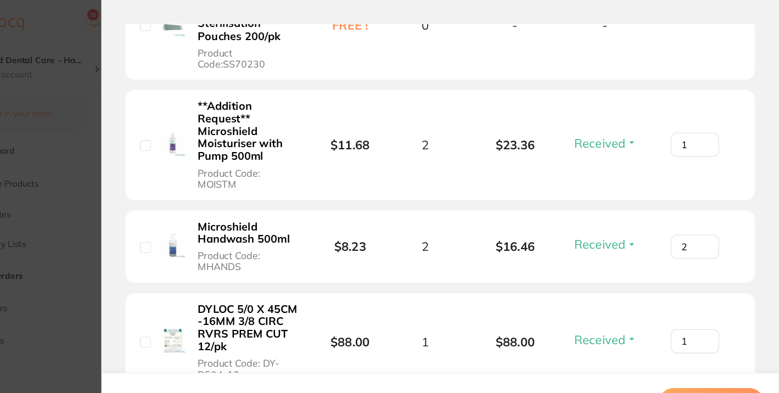
click at [697, 133] on input "1" at bounding box center [703, 132] width 44 height 22
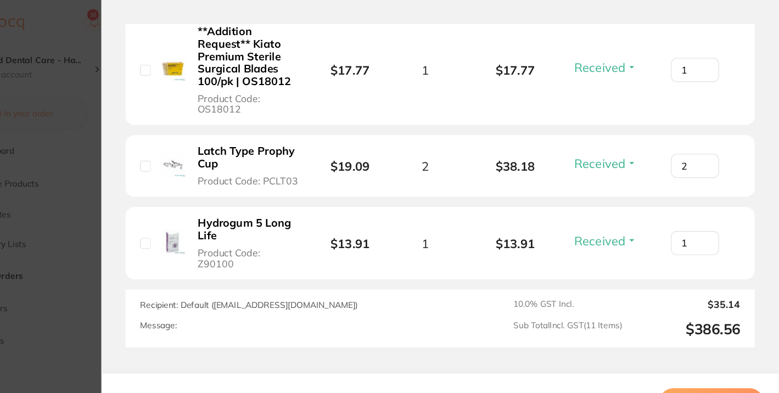
scroll to position [1453, 0]
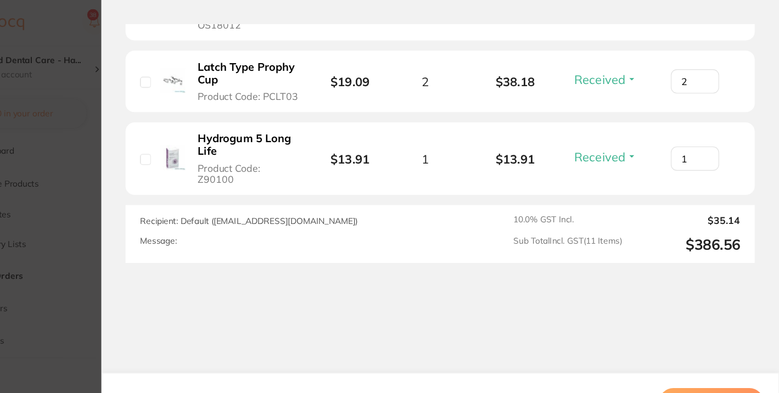
type input "2"
click at [712, 353] on button "Order Received" at bounding box center [718, 366] width 96 height 26
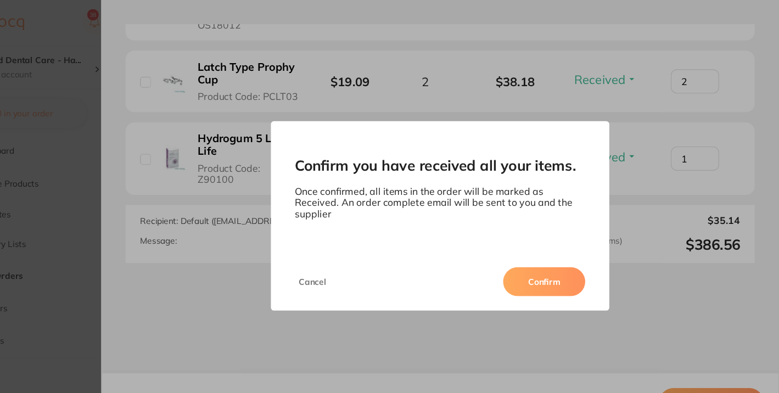
click at [577, 248] on button "Confirm" at bounding box center [565, 256] width 75 height 26
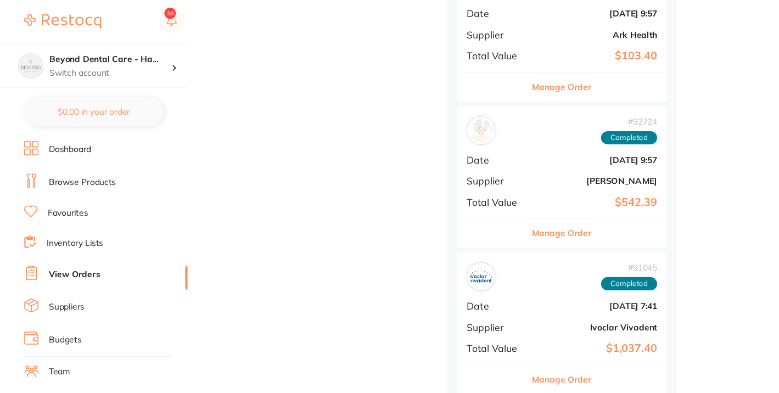
click at [54, 223] on link "Inventory Lists" at bounding box center [68, 223] width 52 height 11
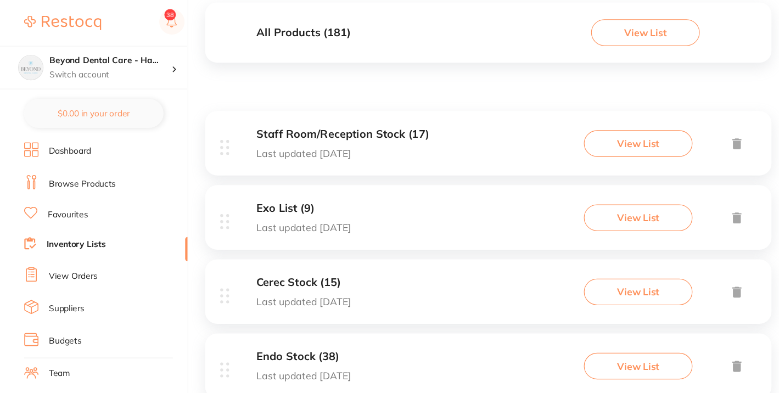
scroll to position [113, 0]
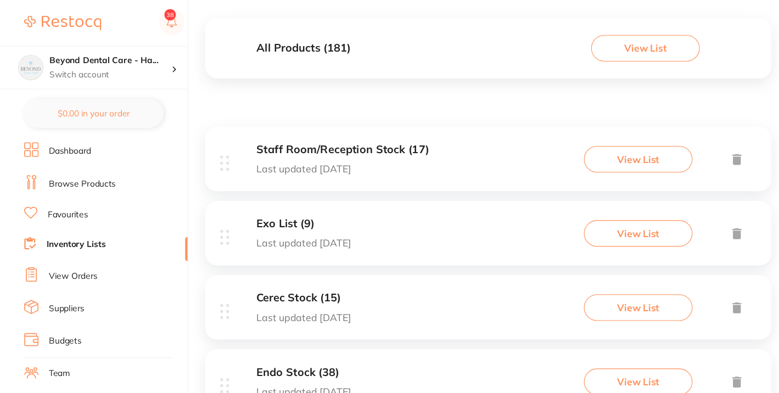
click at [559, 142] on button "View List" at bounding box center [581, 145] width 99 height 24
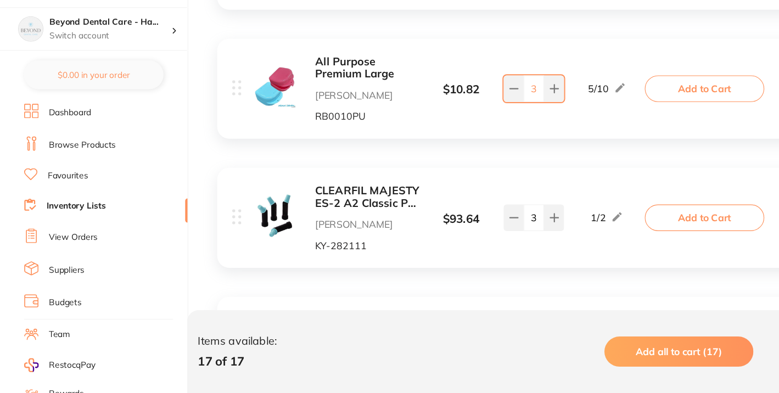
scroll to position [576, 0]
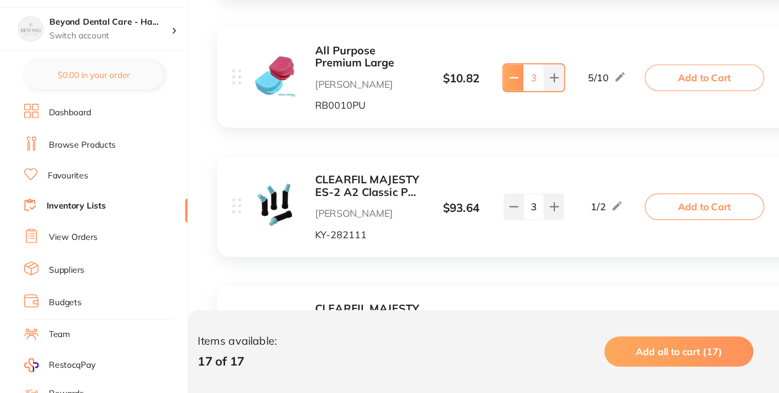
click at [466, 110] on icon at bounding box center [468, 106] width 9 height 9
type input "2"
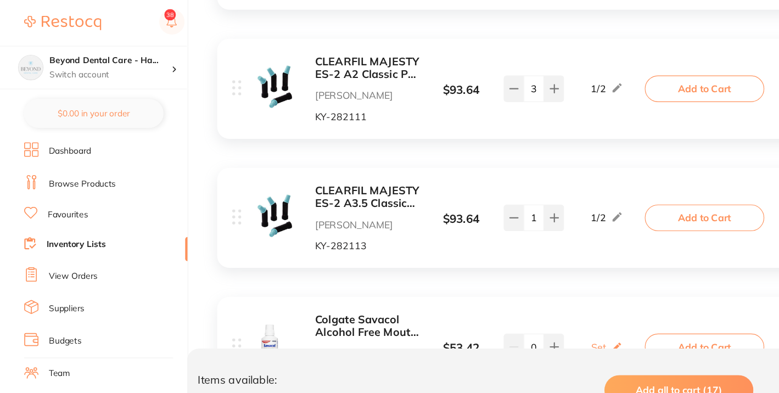
scroll to position [716, 0]
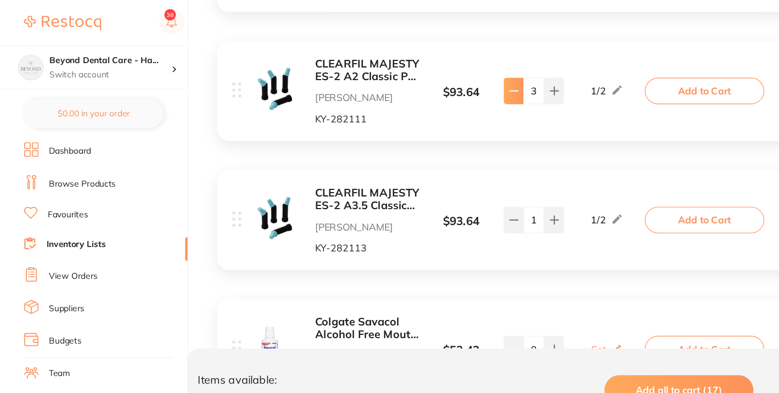
click at [465, 87] on button at bounding box center [468, 83] width 18 height 24
type input "2"
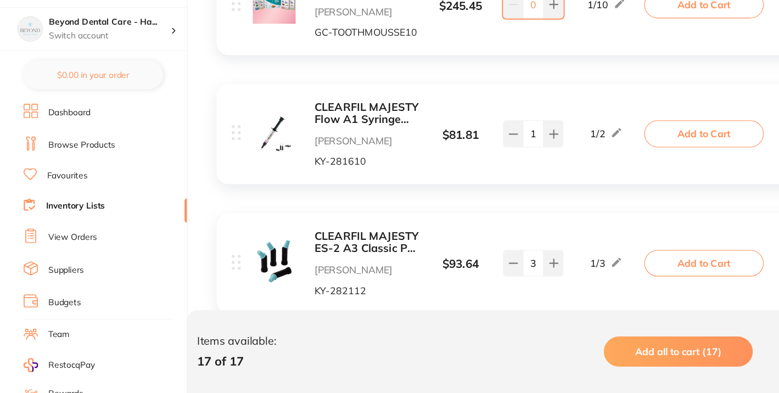
scroll to position [1971, 0]
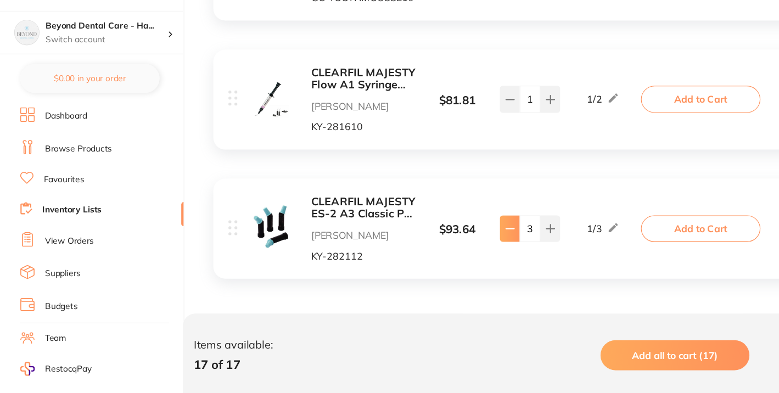
click at [469, 244] on icon at bounding box center [468, 240] width 9 height 9
type input "2"
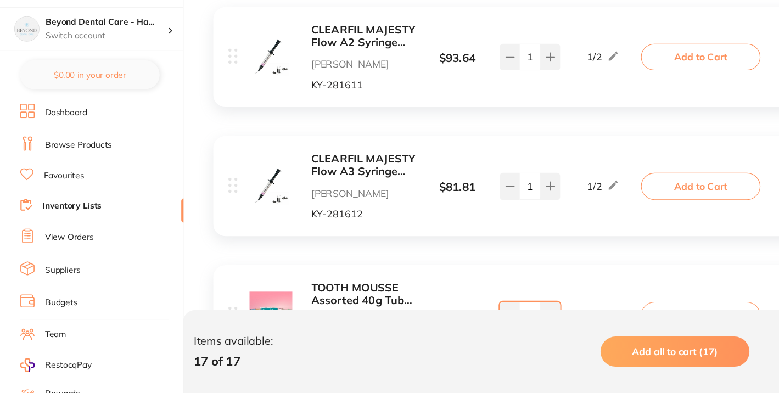
scroll to position [1665, 0]
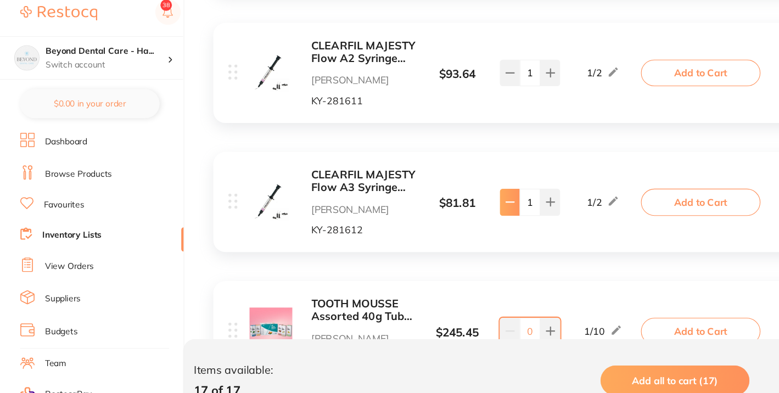
click at [467, 198] on button at bounding box center [468, 193] width 18 height 24
type input "0"
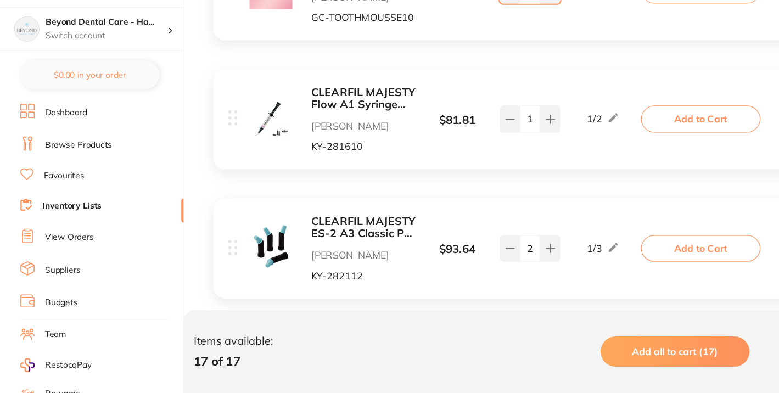
scroll to position [1971, 0]
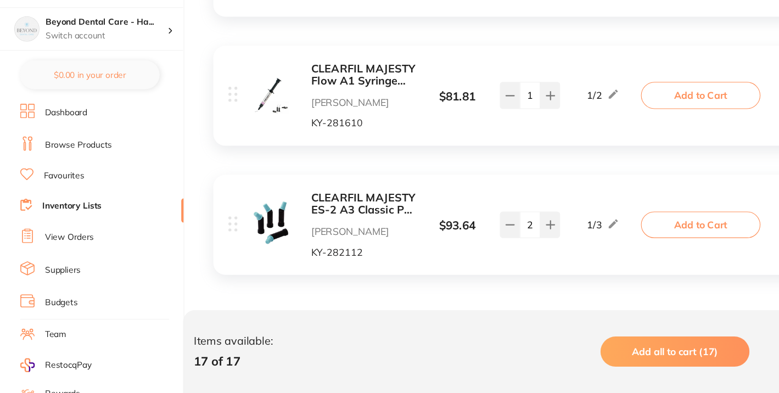
click at [65, 220] on link "Inventory Lists" at bounding box center [69, 223] width 54 height 11
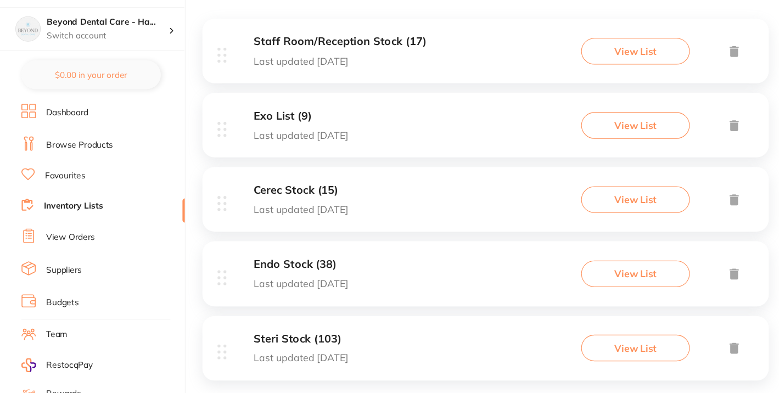
scroll to position [195, 0]
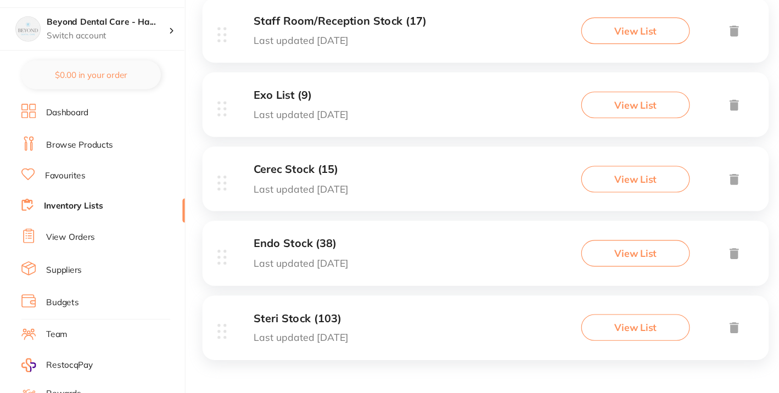
click at [282, 323] on h3 "Steri Stock (103)" at bounding box center [276, 326] width 86 height 12
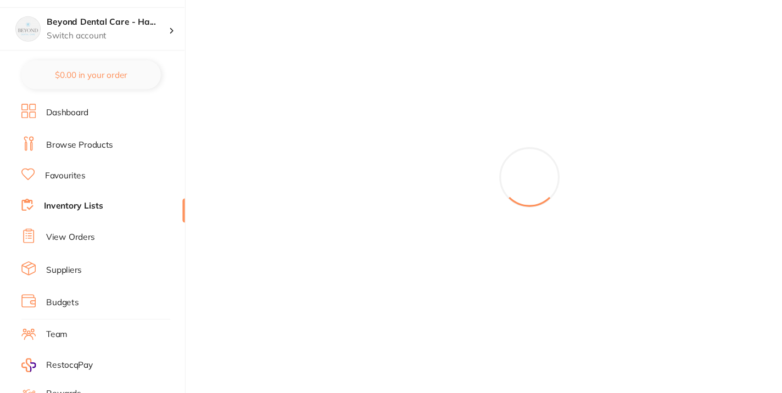
click at [282, 323] on div at bounding box center [484, 196] width 595 height 393
